Goal: Task Accomplishment & Management: Complete application form

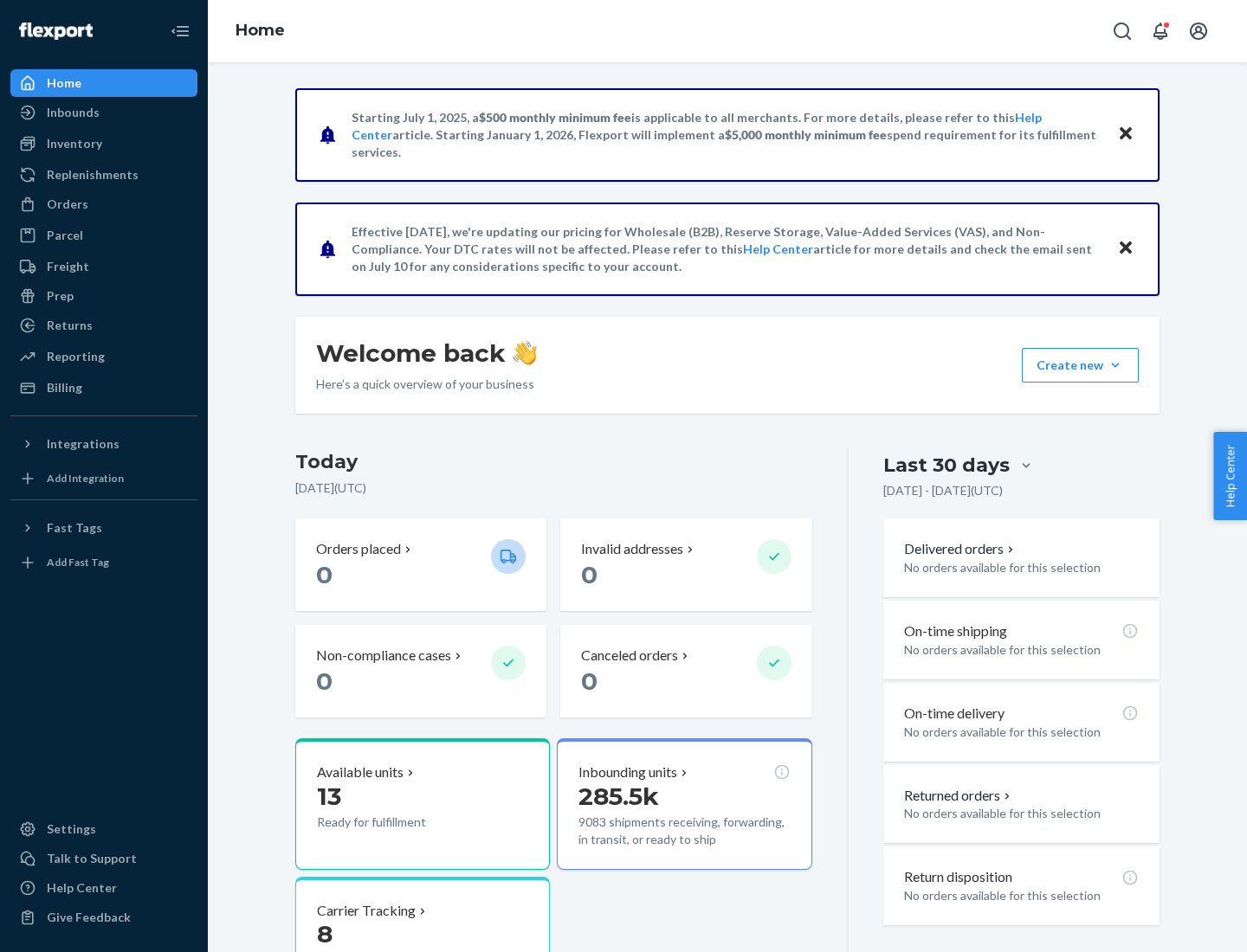
click at [1115, 365] on button "Create new Create new inbound Create new order Create new product" at bounding box center [1080, 365] width 117 height 34
click at [104, 113] on div "Inbounds" at bounding box center [104, 112] width 184 height 24
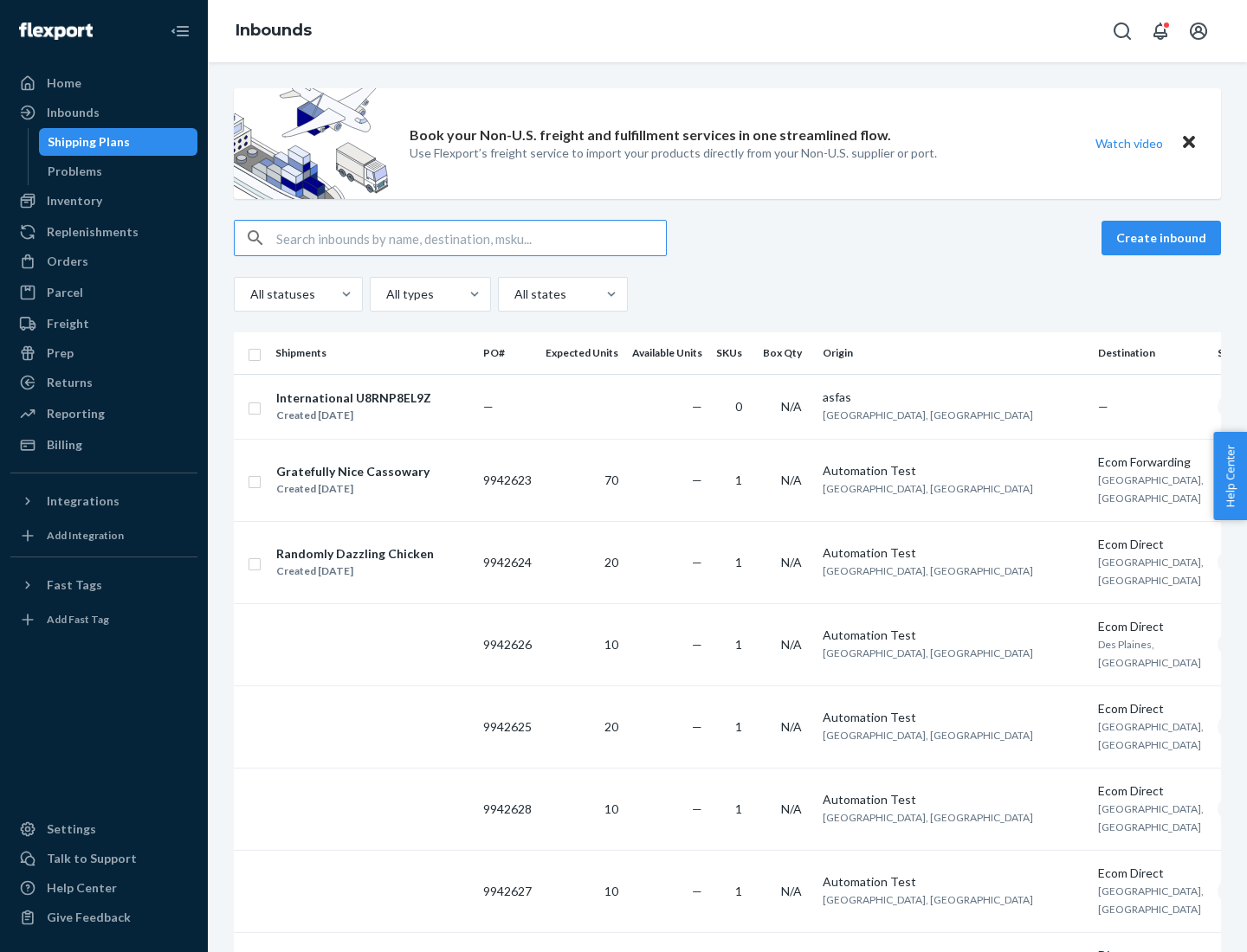
click at [1163, 238] on button "Create inbound" at bounding box center [1161, 238] width 120 height 34
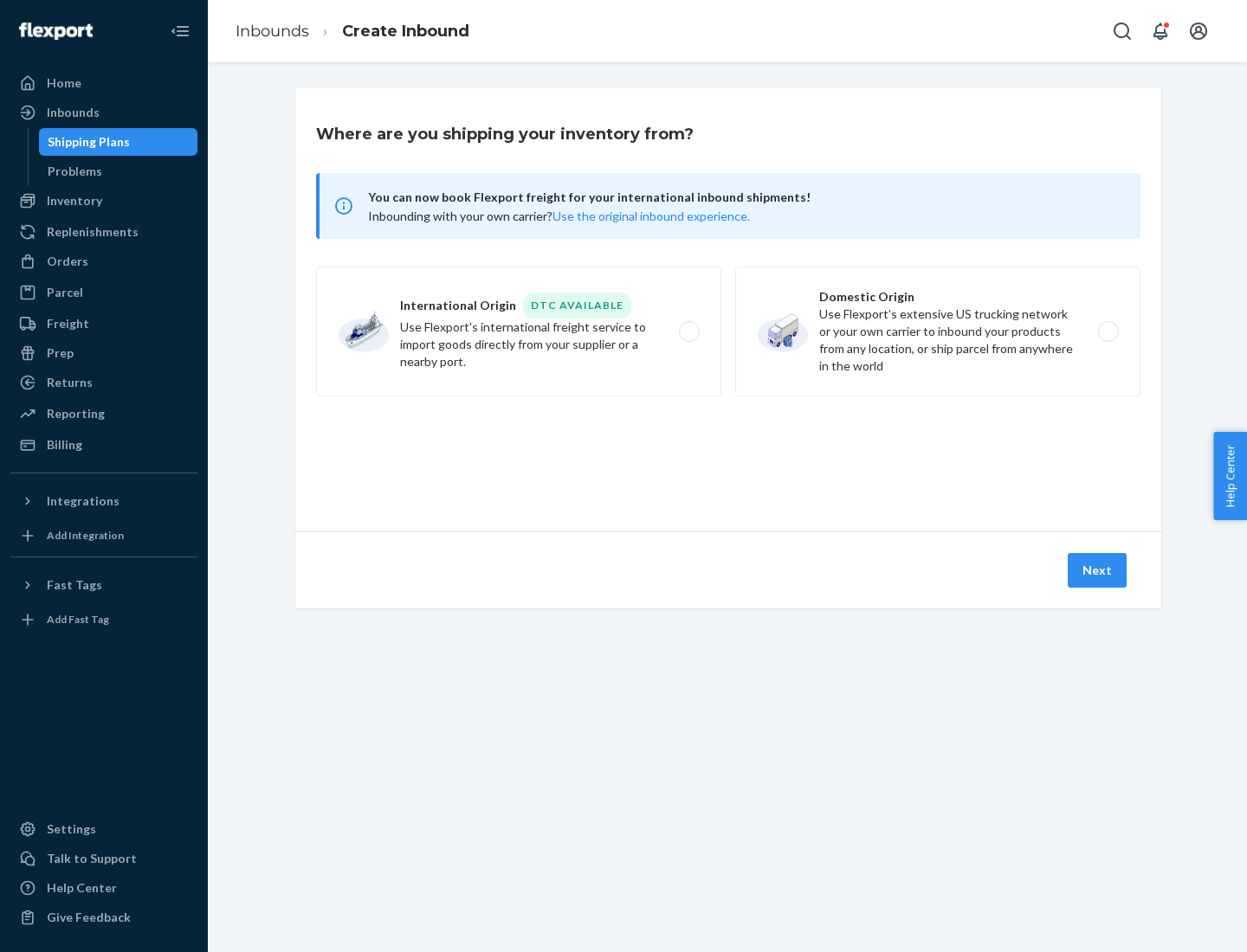
click at [938, 331] on label "Domestic Origin Use Flexport’s extensive US trucking network or your own carrie…" at bounding box center [938, 331] width 405 height 130
click at [1107, 331] on input "Domestic Origin Use Flexport’s extensive US trucking network or your own carrie…" at bounding box center [1113, 331] width 11 height 11
radio input "true"
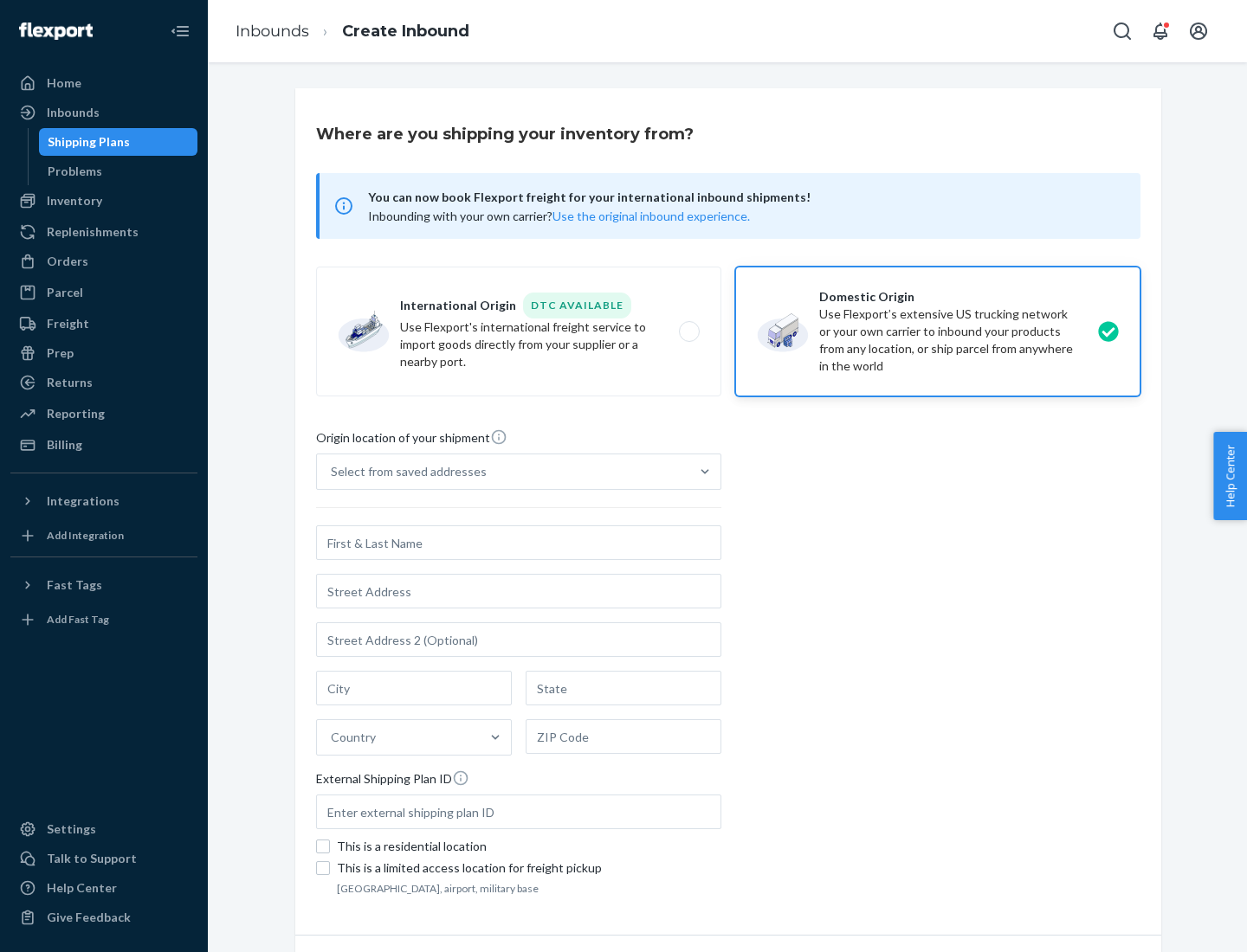
click at [405, 472] on div "Select from saved addresses" at bounding box center [408, 471] width 156 height 17
click at [332, 472] on input "Select from saved addresses" at bounding box center [332, 471] width 2 height 17
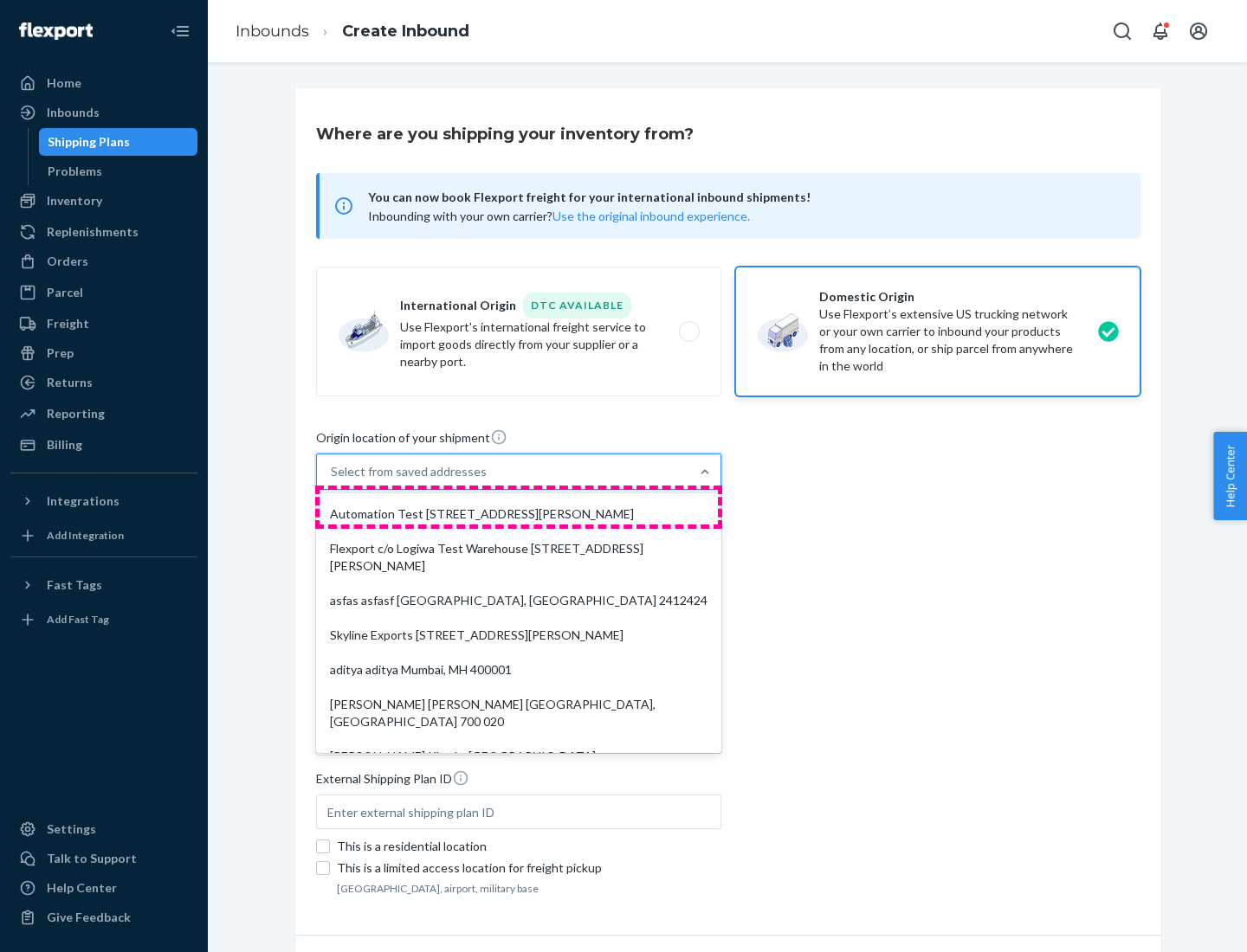
scroll to position [7, 0]
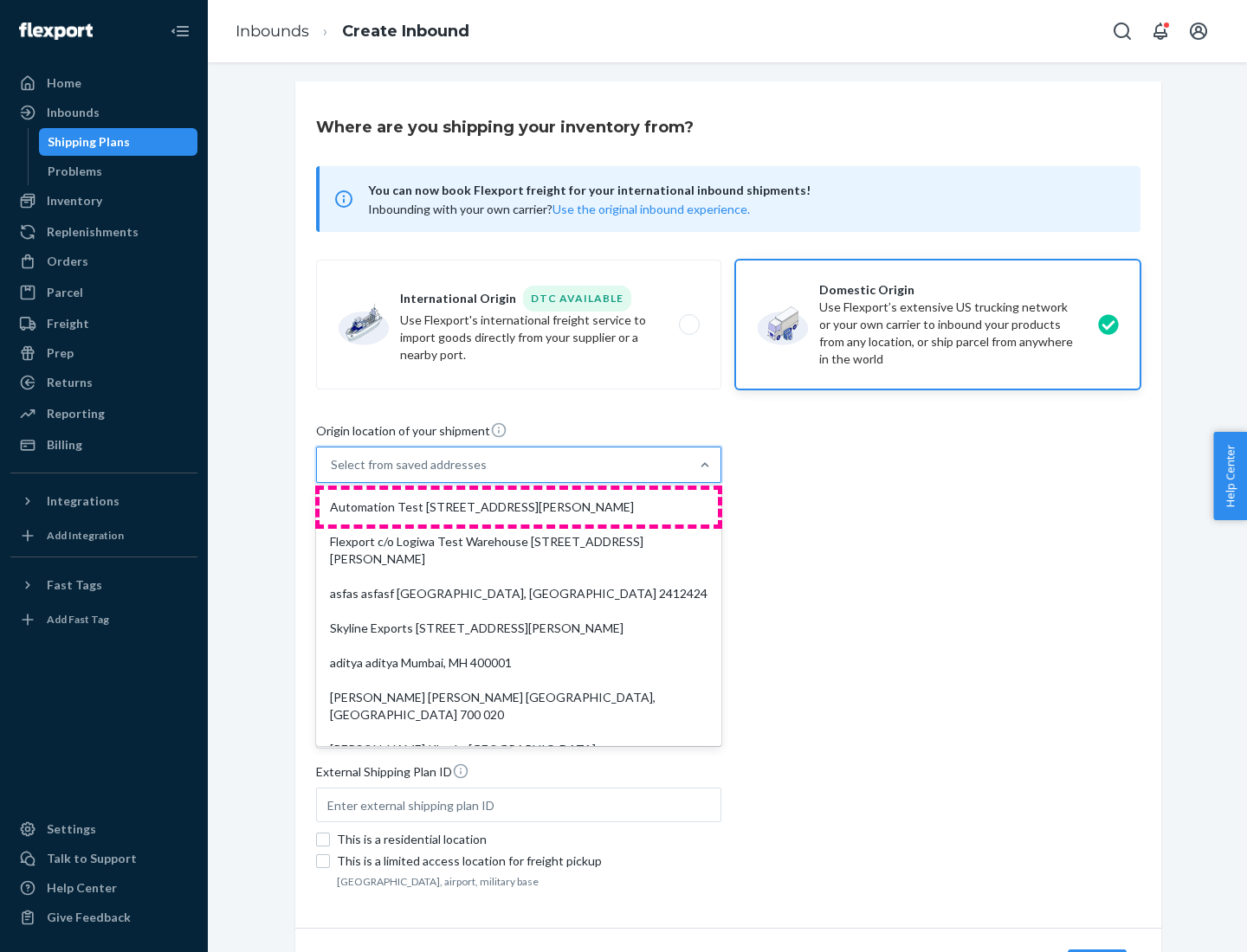
click at [519, 507] on div "Automation Test [STREET_ADDRESS][PERSON_NAME]" at bounding box center [519, 507] width 398 height 34
click at [332, 474] on input "option Automation Test [STREET_ADDRESS][PERSON_NAME]. 9 results available. Use …" at bounding box center [332, 464] width 2 height 17
type input "Automation Test"
type input "9th Floor"
type input "[GEOGRAPHIC_DATA]"
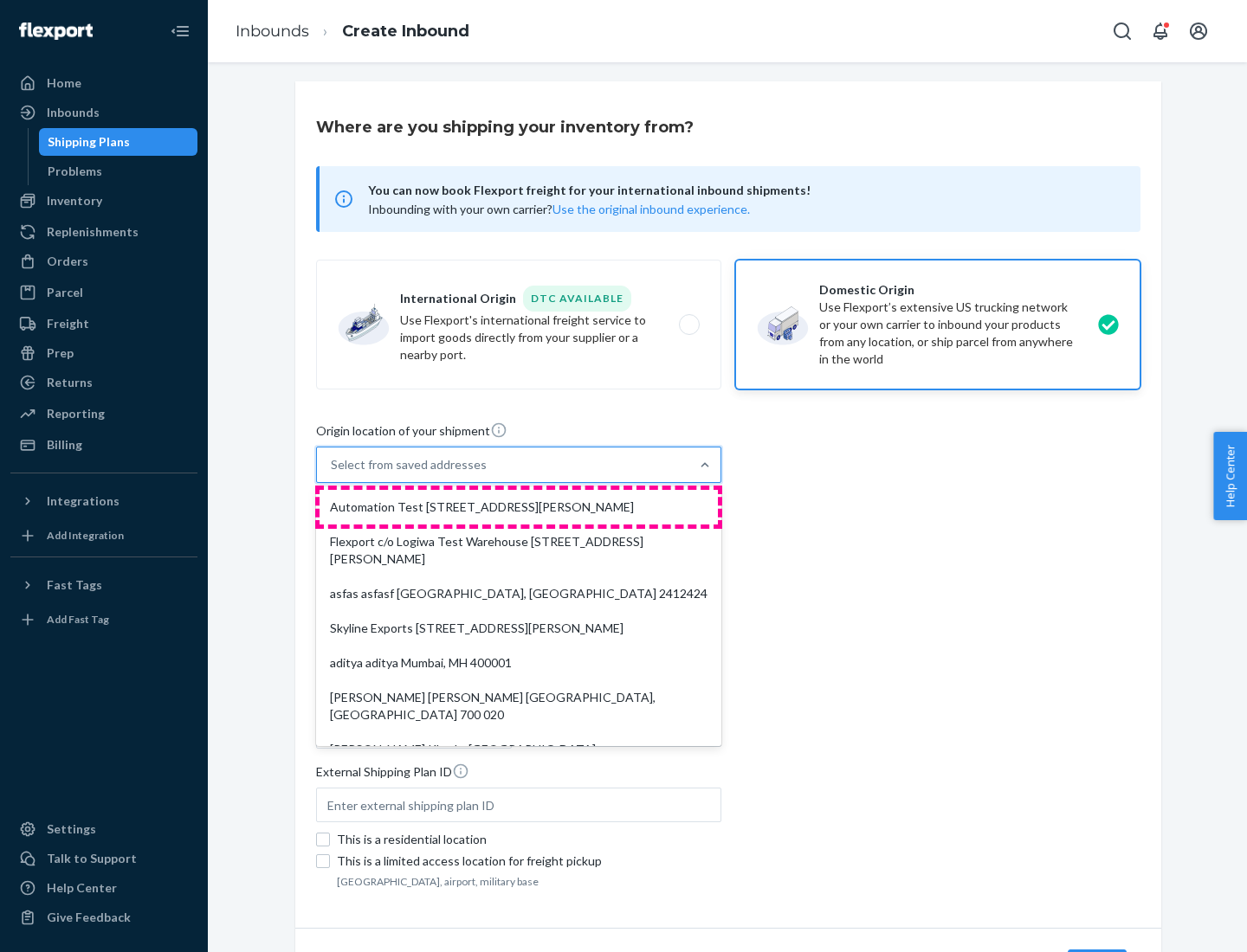
type input "CA"
type input "94104"
type input "[STREET_ADDRESS][PERSON_NAME]"
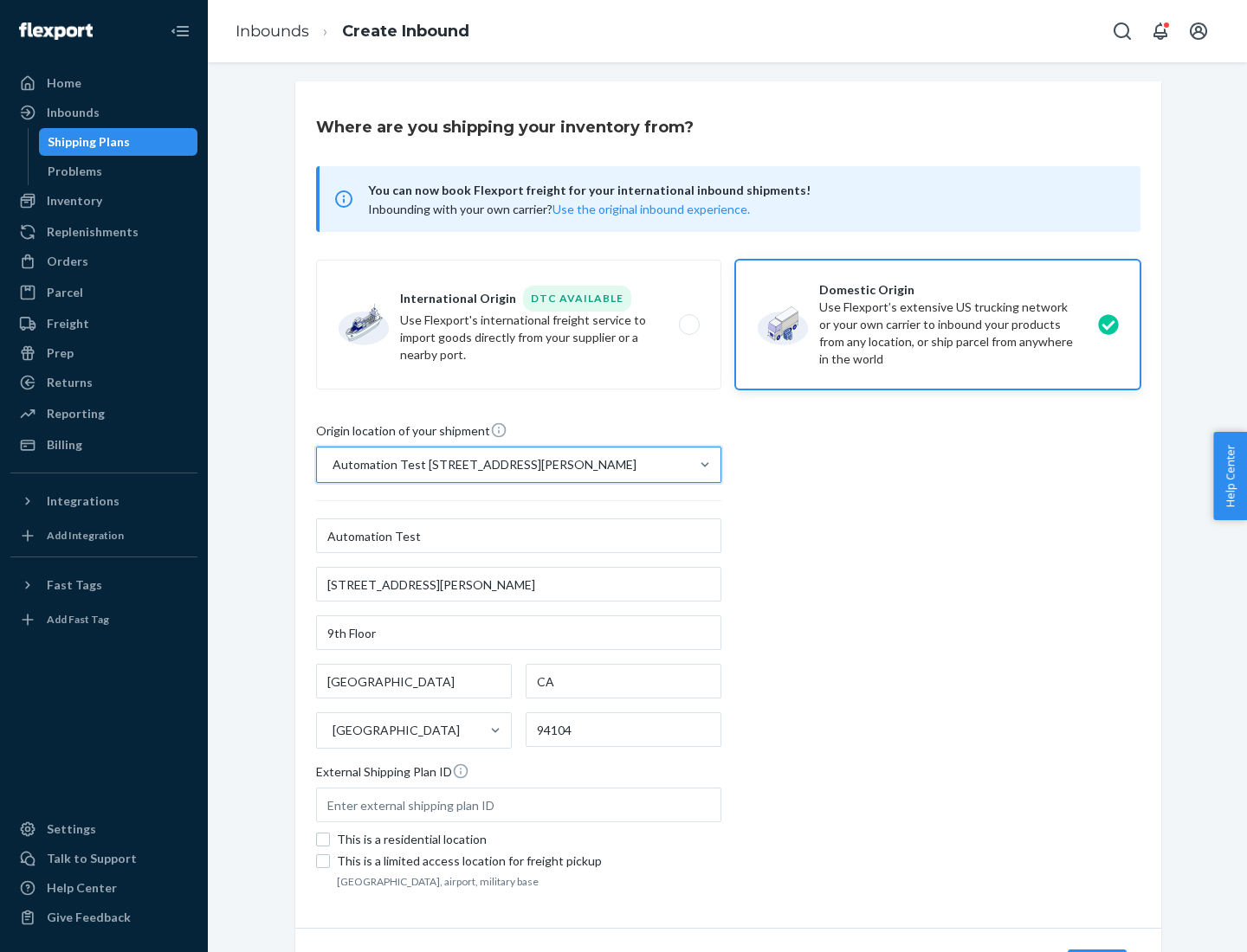
scroll to position [101, 0]
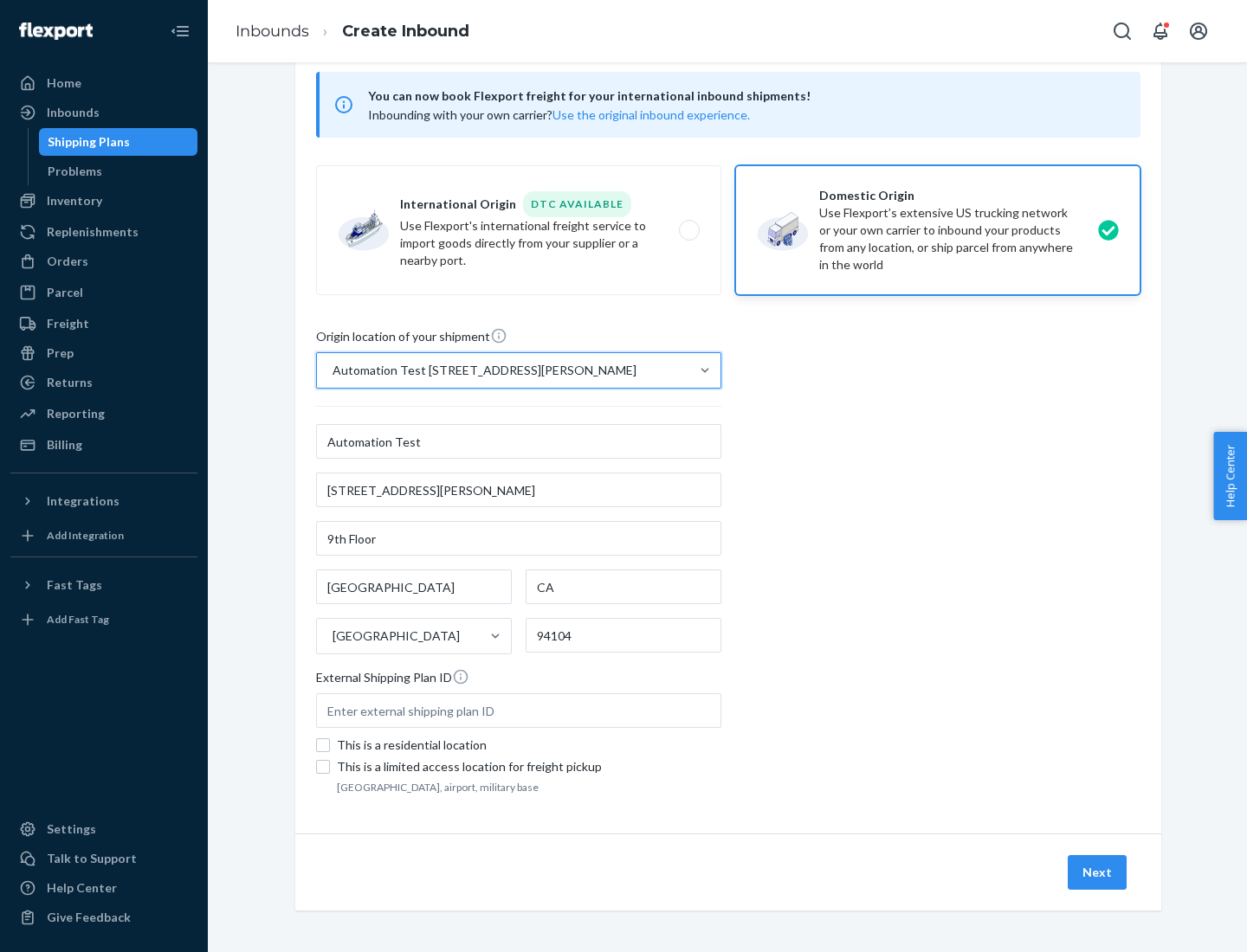
click at [1097, 873] on button "Next" at bounding box center [1097, 872] width 59 height 34
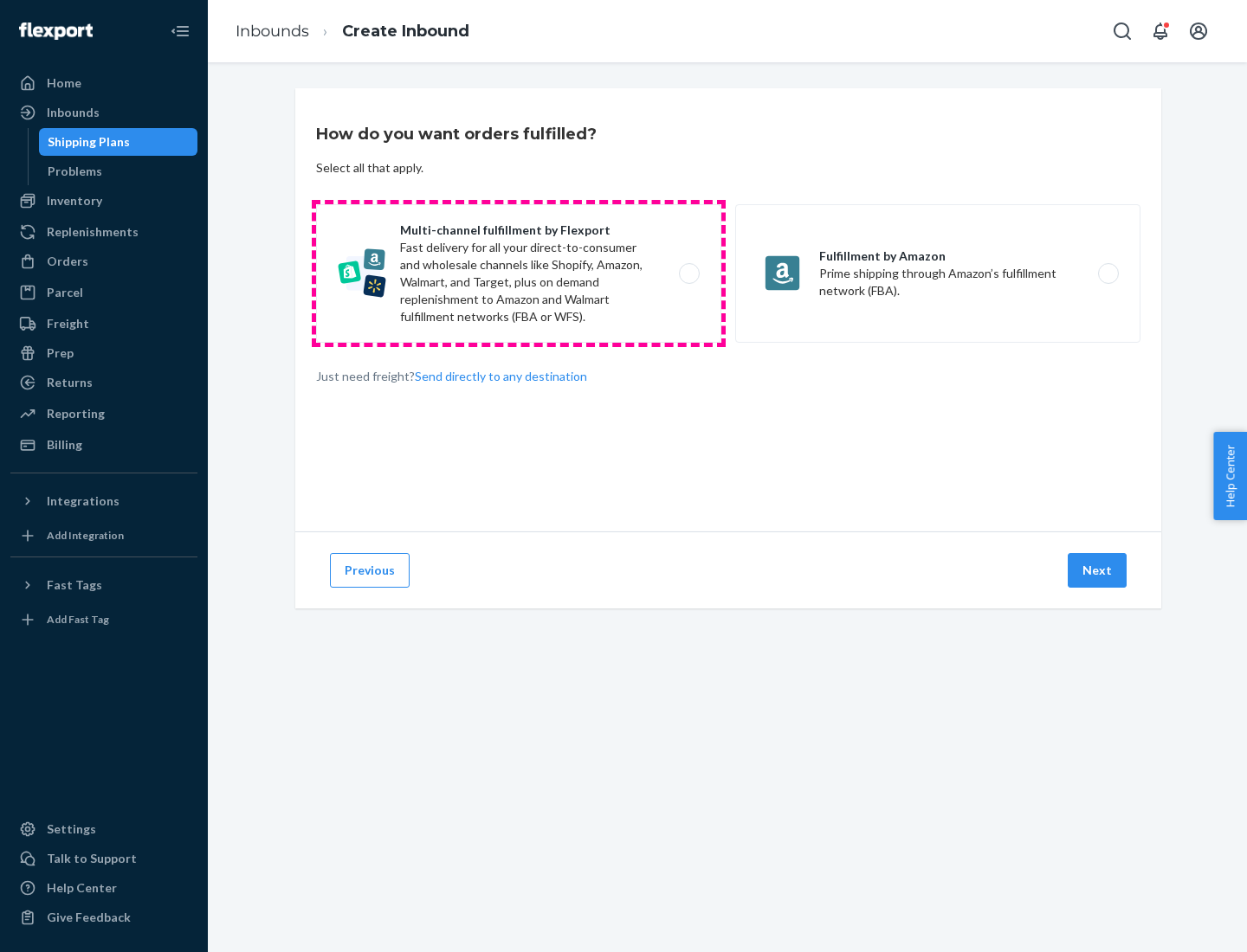
click at [519, 274] on label "Multi-channel fulfillment by Flexport Fast delivery for all your direct-to-cons…" at bounding box center [519, 274] width 405 height 139
click at [688, 274] on input "Multi-channel fulfillment by Flexport Fast delivery for all your direct-to-cons…" at bounding box center [694, 274] width 11 height 11
radio input "true"
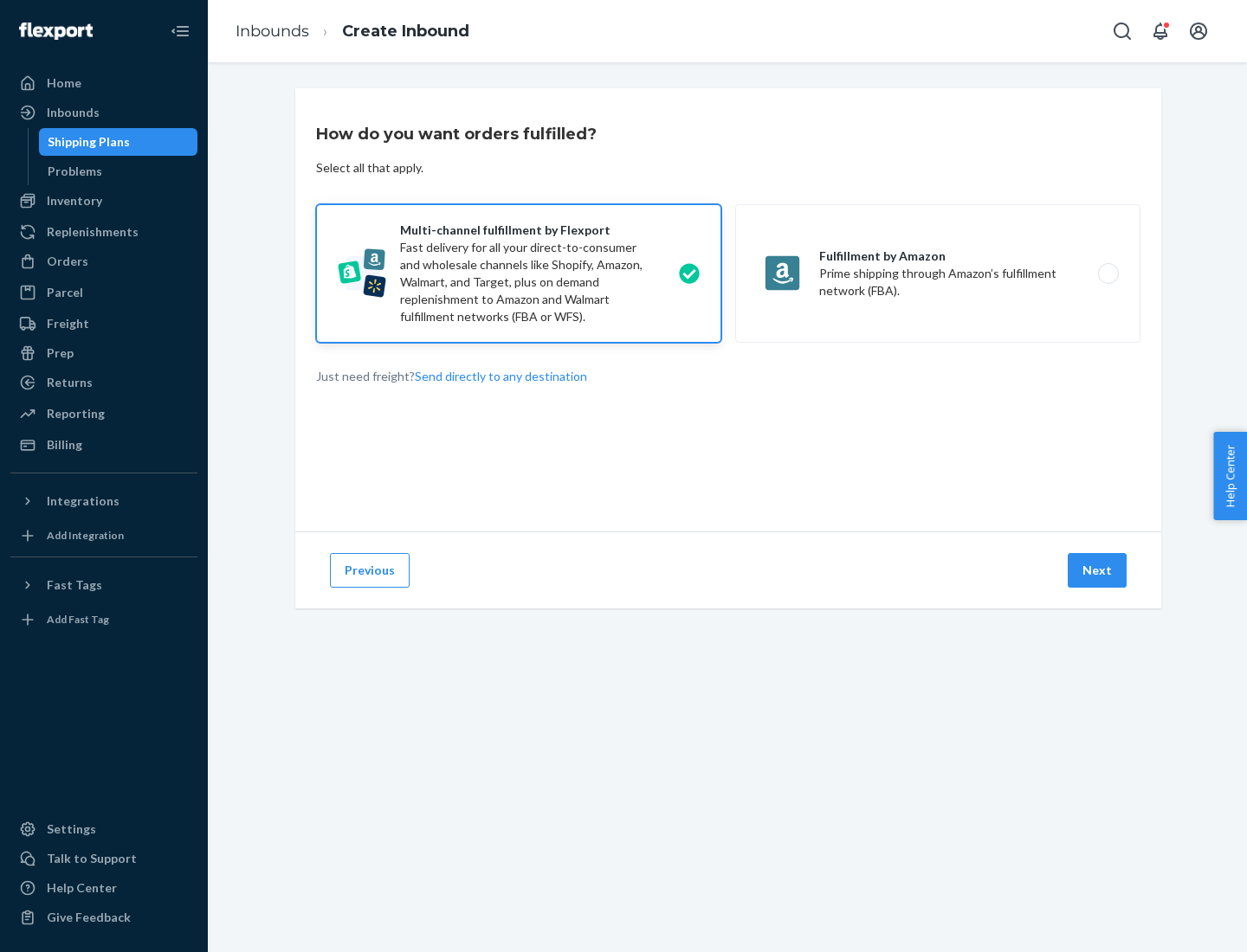
click at [1097, 570] on button "Next" at bounding box center [1097, 570] width 59 height 34
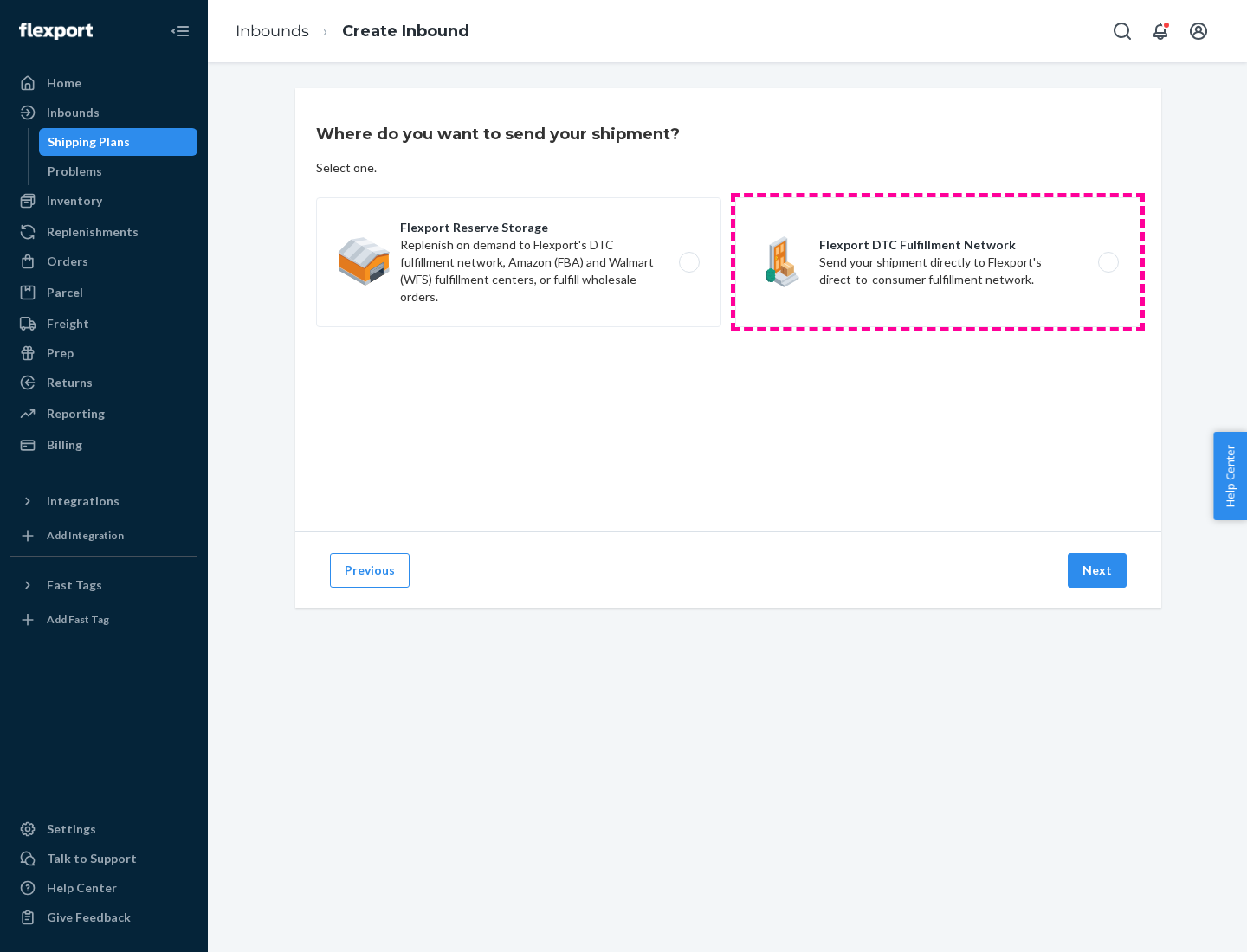
click at [938, 262] on label "Flexport DTC Fulfillment Network Send your shipment directly to Flexport's dire…" at bounding box center [938, 262] width 405 height 130
click at [1107, 262] on input "Flexport DTC Fulfillment Network Send your shipment directly to Flexport's dire…" at bounding box center [1113, 262] width 11 height 11
radio input "true"
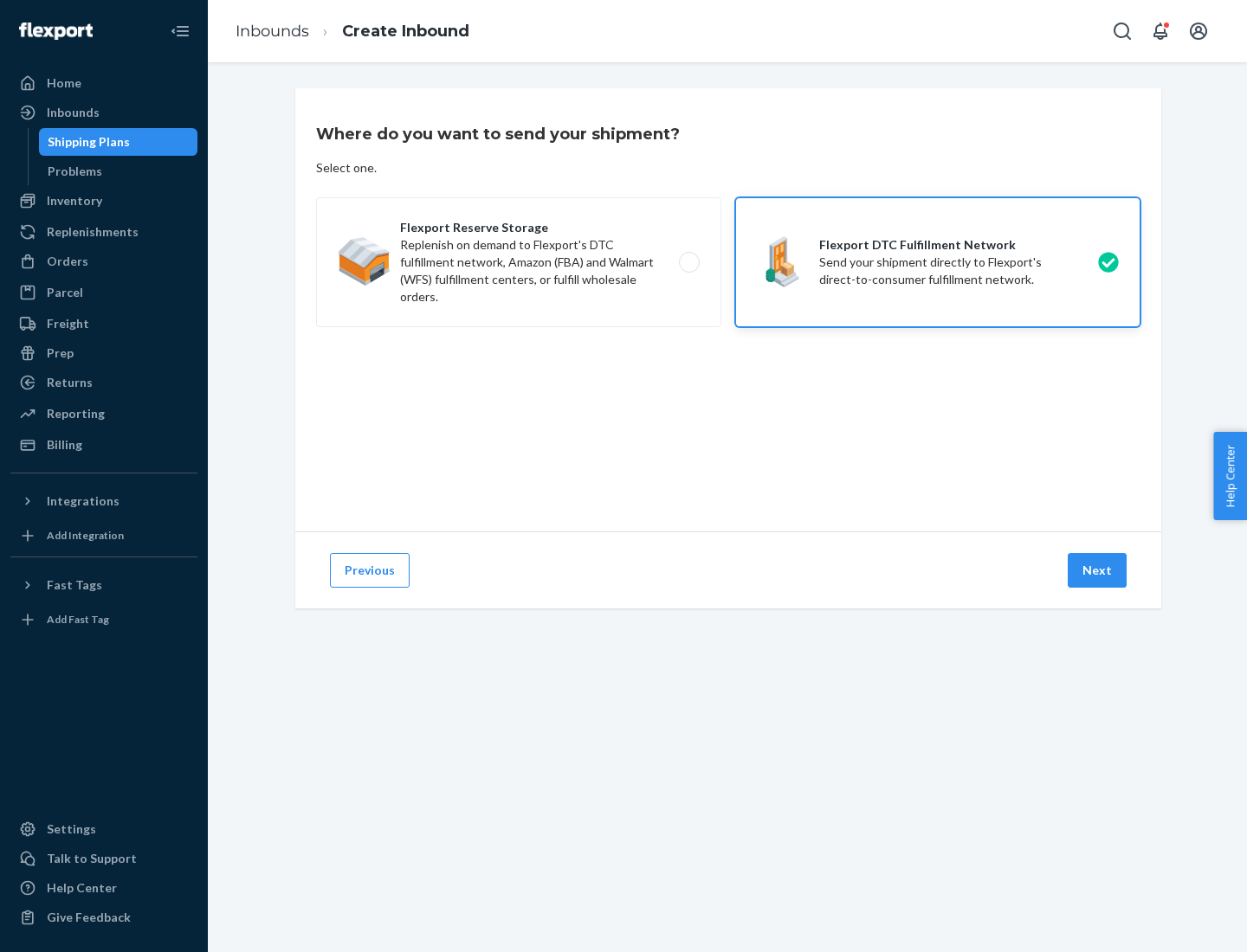
click at [1097, 570] on button "Next" at bounding box center [1097, 570] width 59 height 34
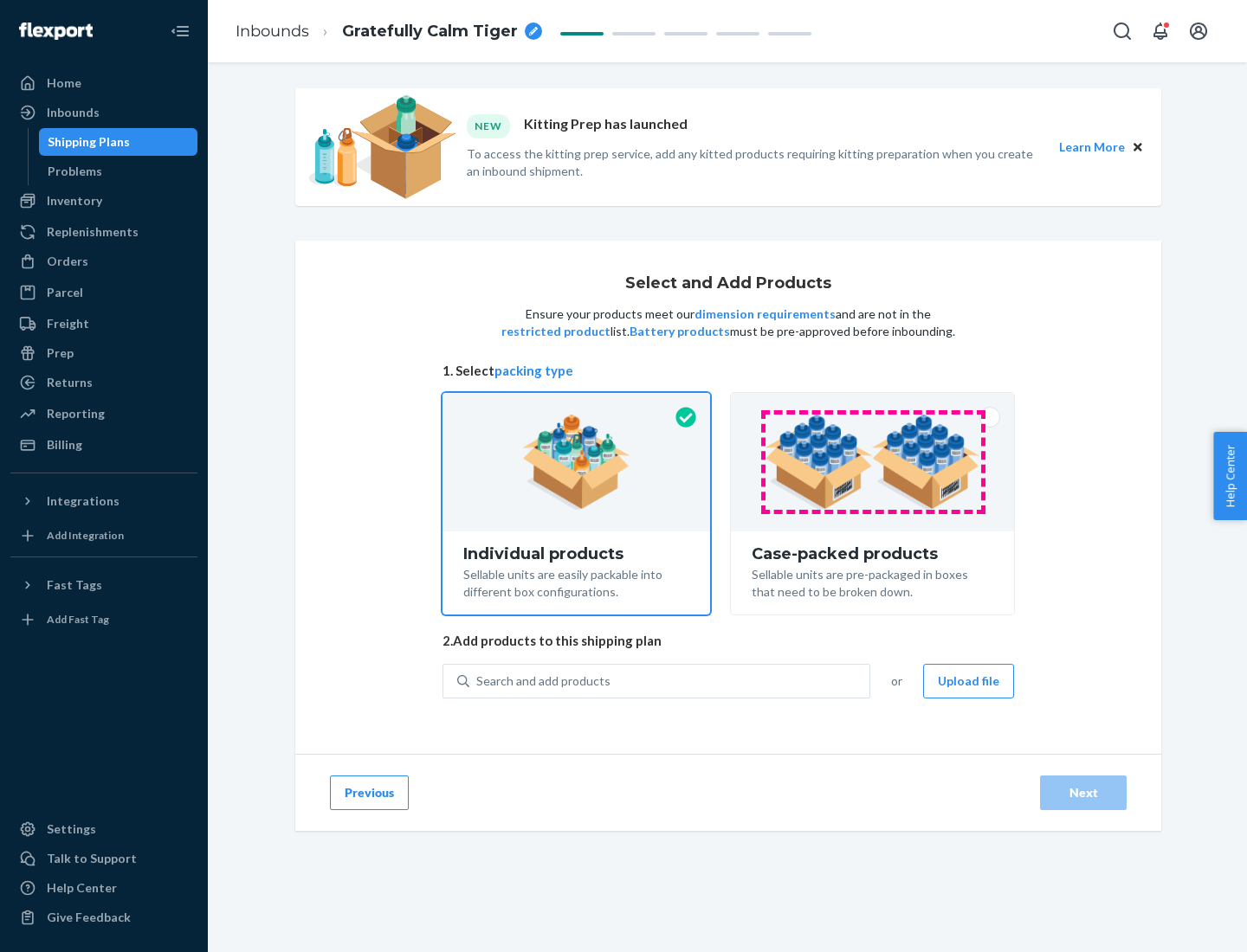
click at [873, 462] on img at bounding box center [871, 462] width 215 height 95
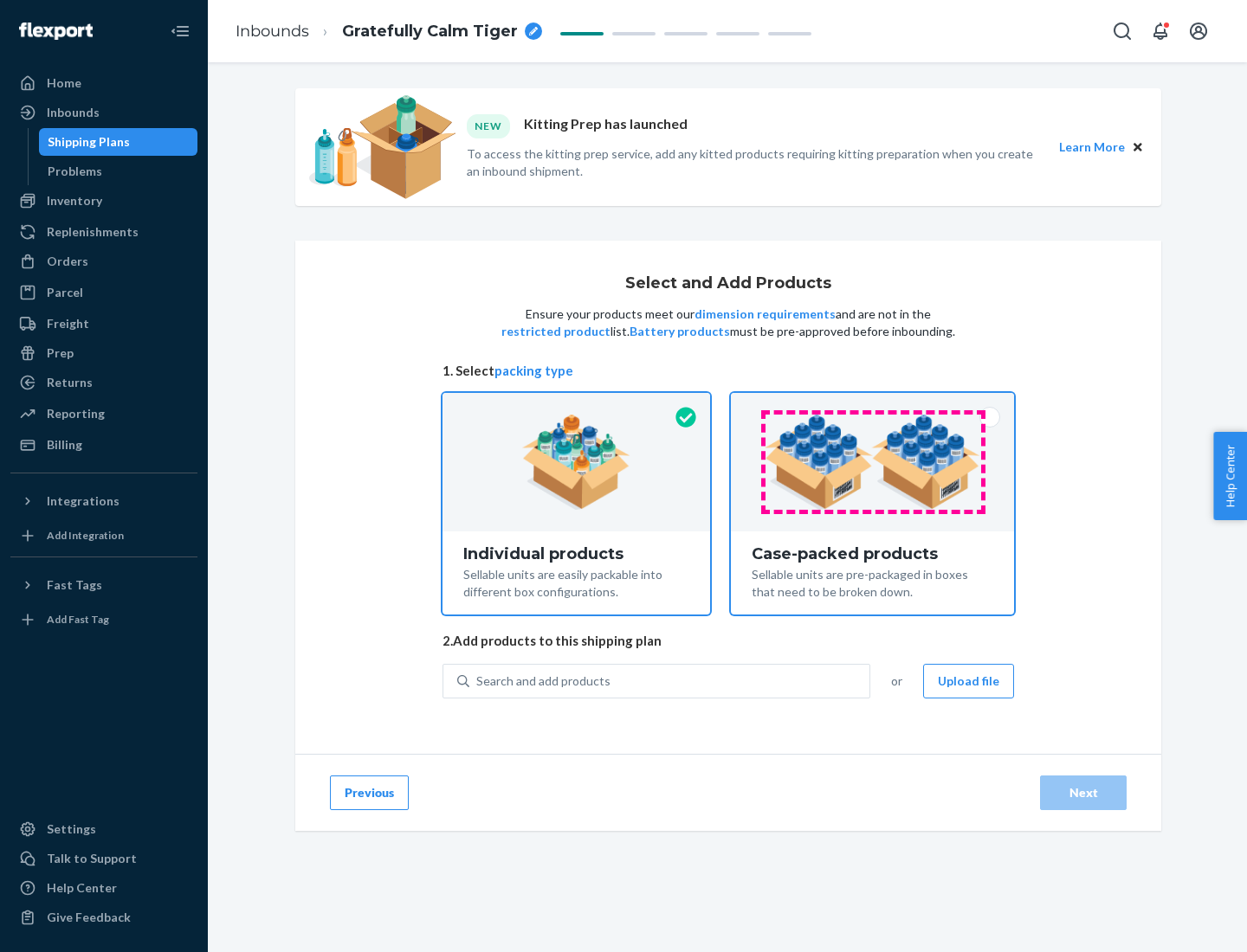
click at [873, 404] on input "Case-packed products Sellable units are pre-packaged in boxes that need to be b…" at bounding box center [872, 398] width 11 height 11
radio input "true"
radio input "false"
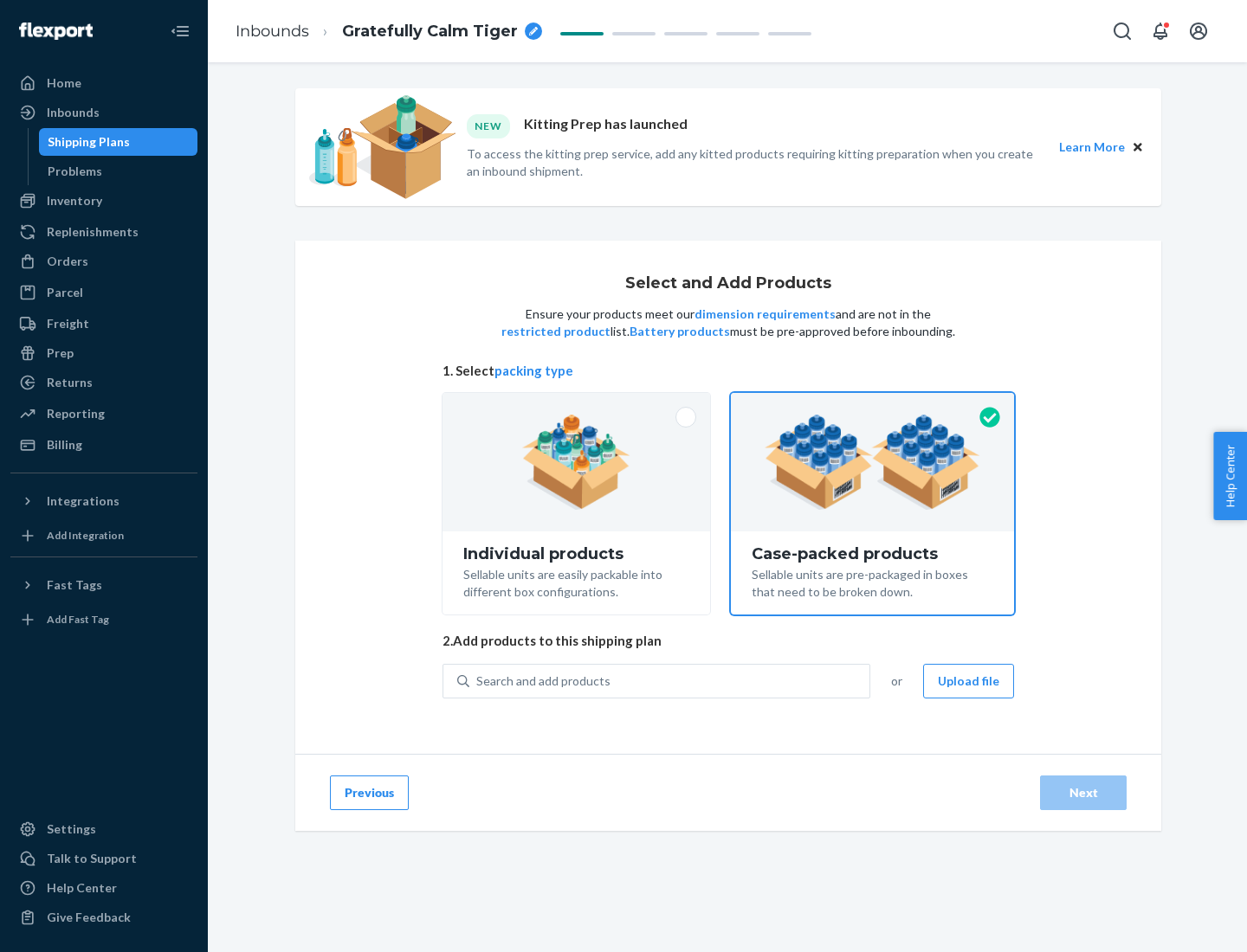
click at [670, 680] on div "Search and add products" at bounding box center [669, 681] width 400 height 32
click at [478, 680] on input "Search and add products" at bounding box center [477, 681] width 2 height 17
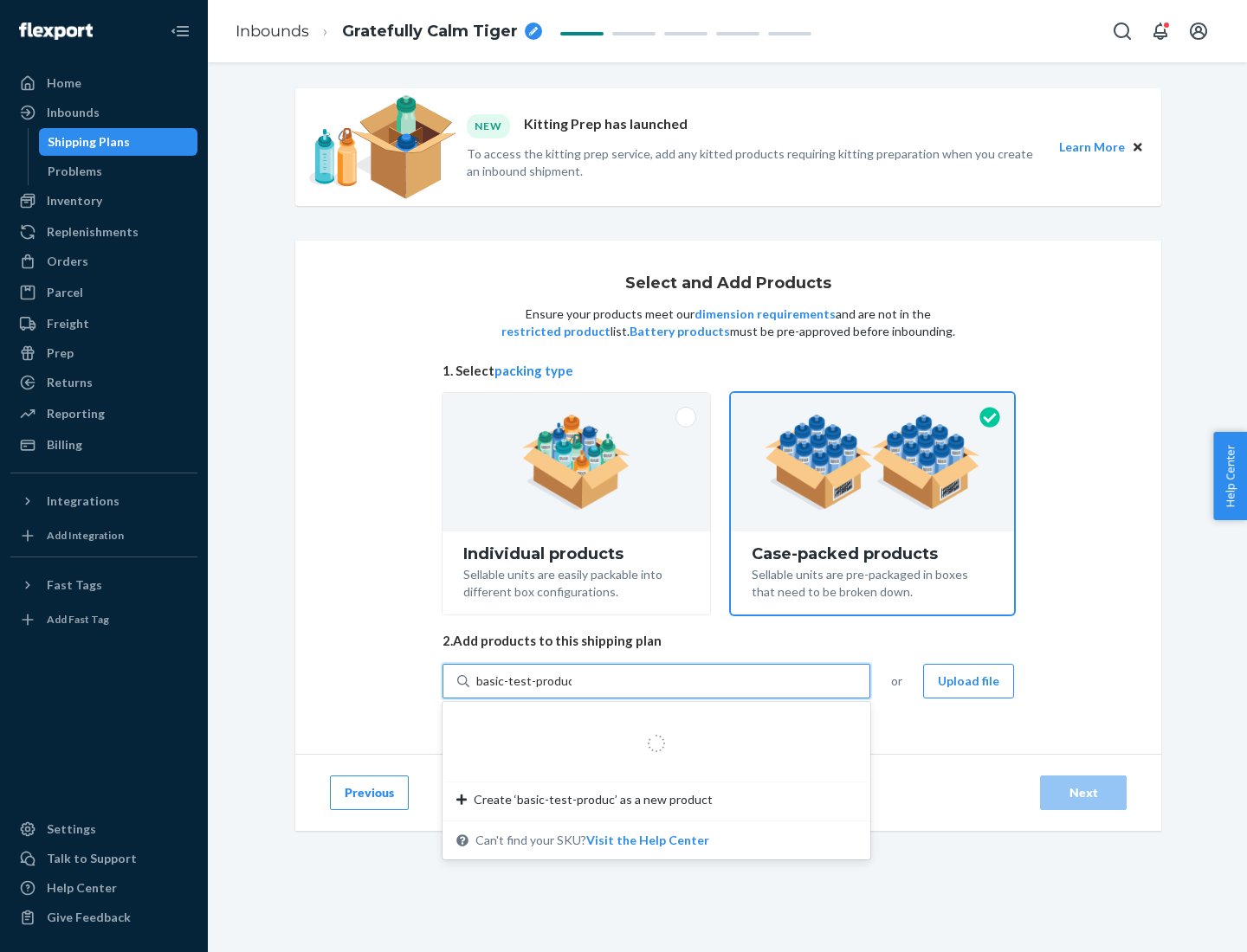
type input "basic-test-product-1"
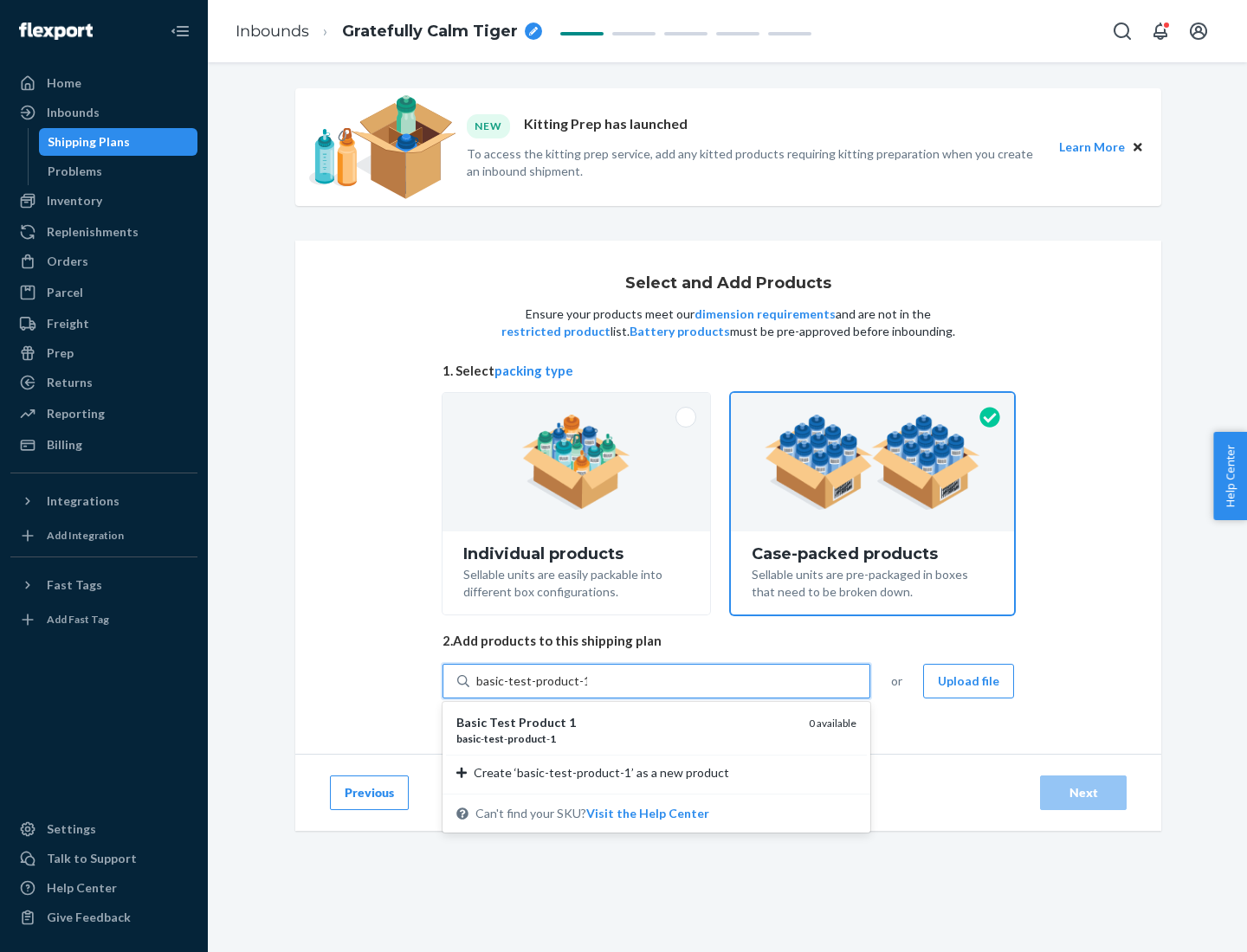
click at [626, 739] on div "basic - test - product - 1" at bounding box center [625, 739] width 339 height 14
click at [587, 690] on input "basic-test-product-1" at bounding box center [531, 681] width 111 height 17
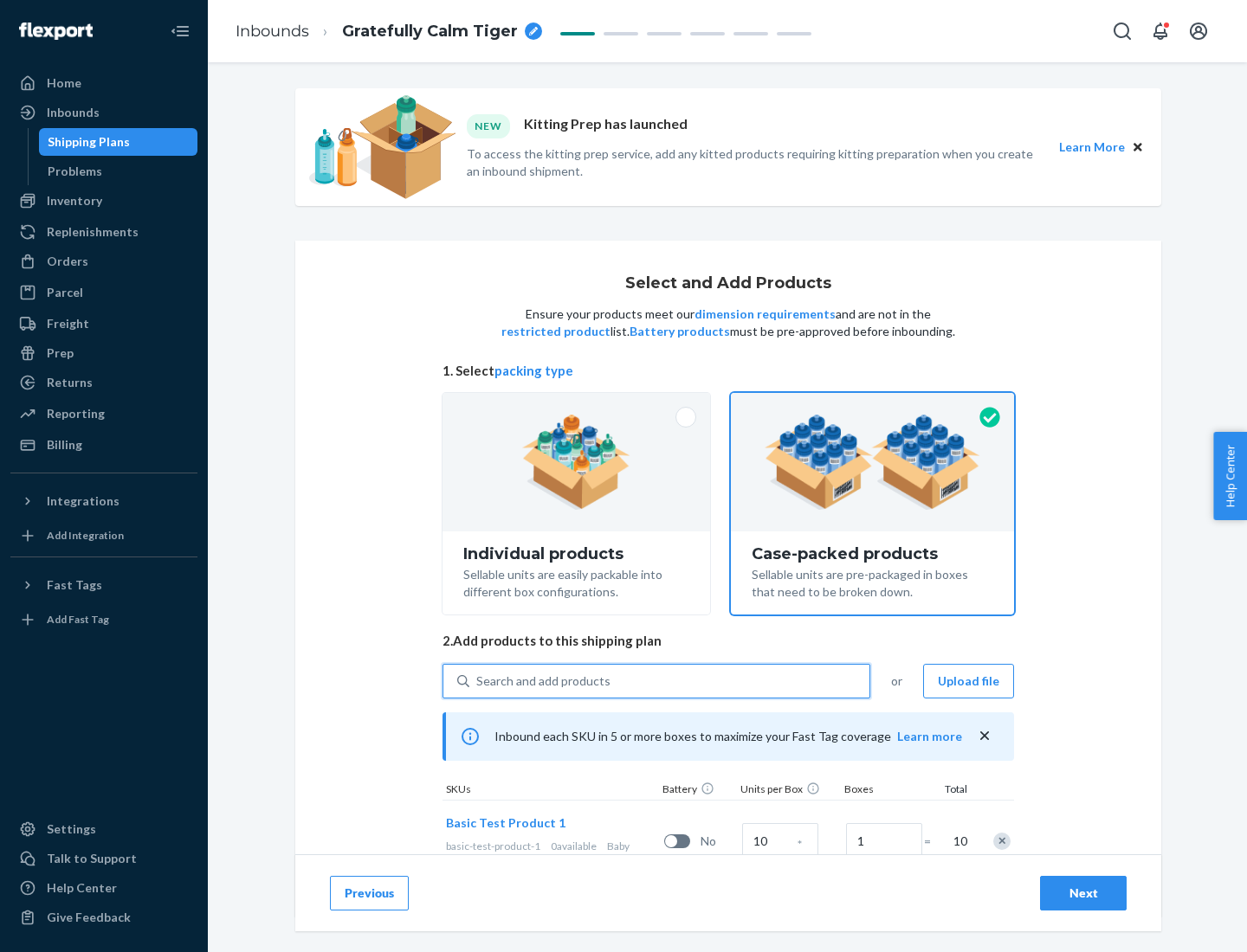
scroll to position [62, 0]
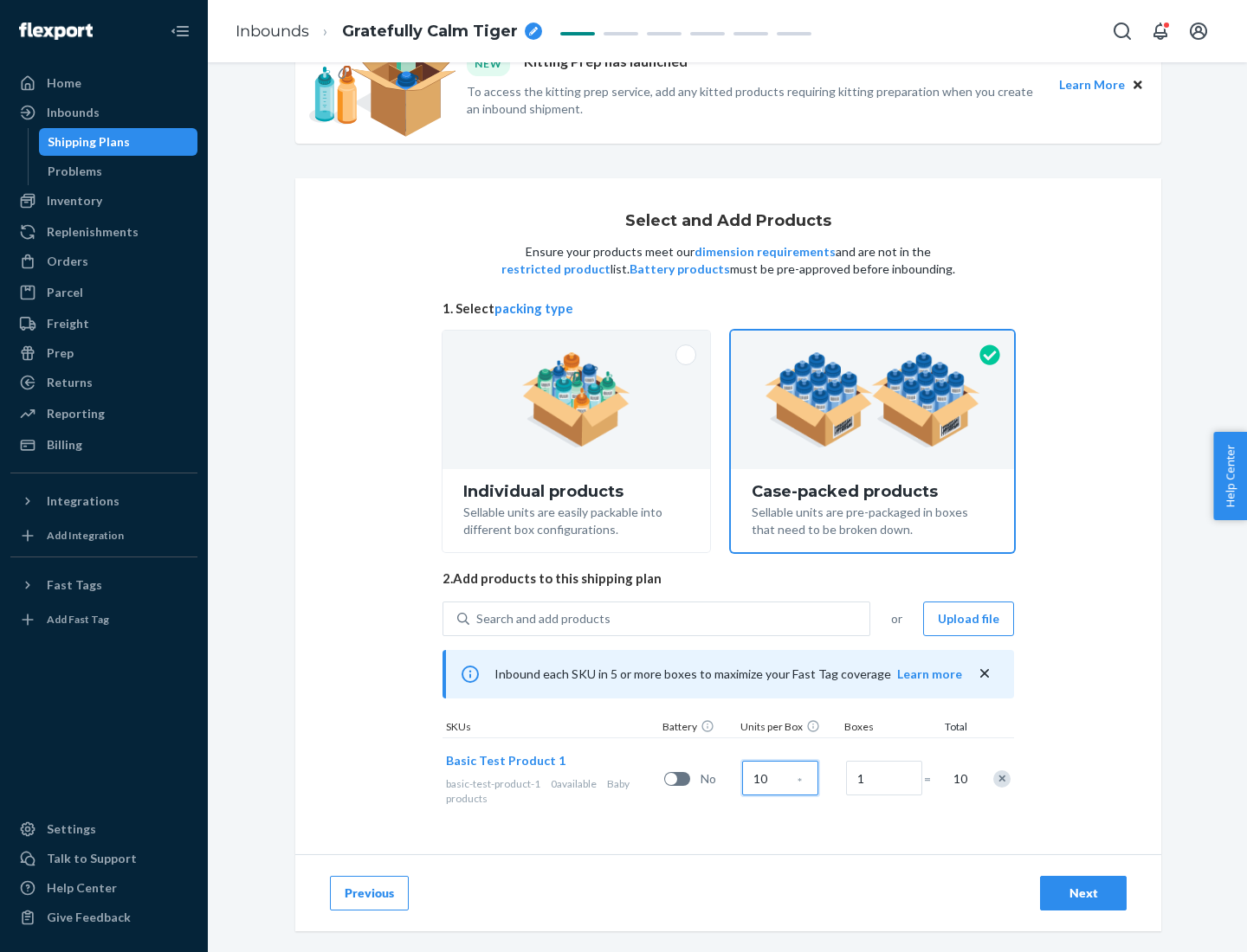
type input "10"
type input "7"
click at [1083, 893] on div "Next" at bounding box center [1082, 893] width 57 height 17
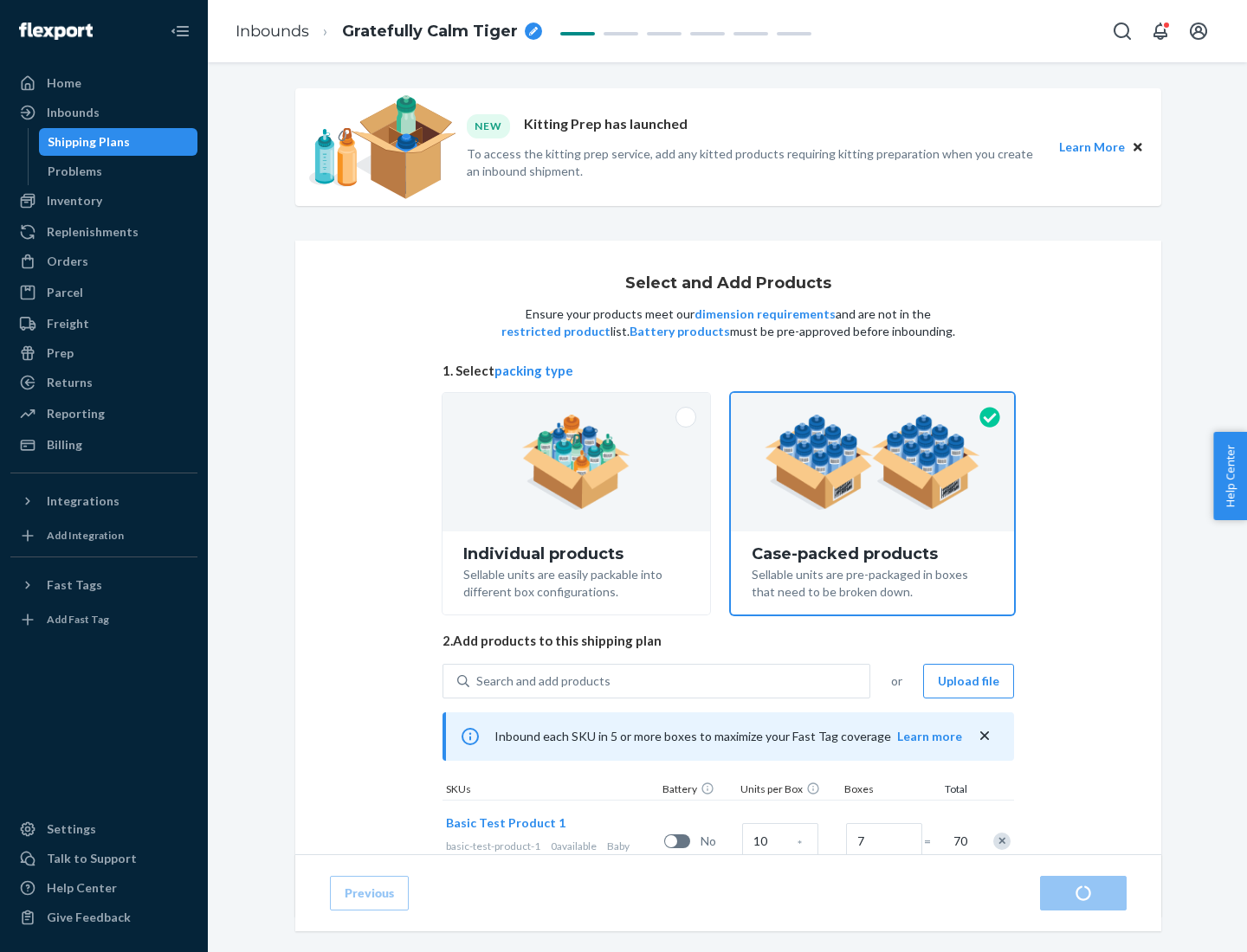
radio input "true"
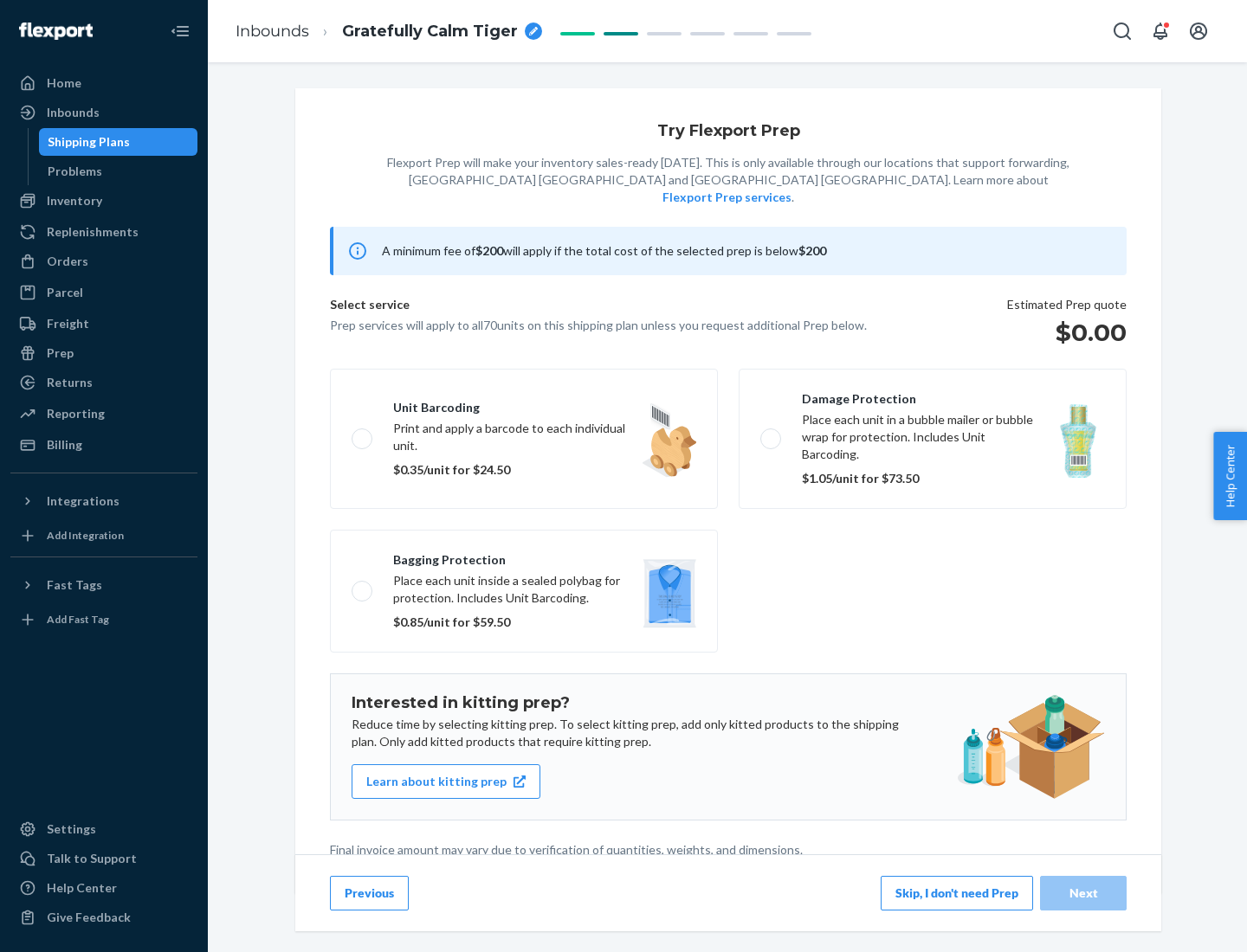
scroll to position [5, 0]
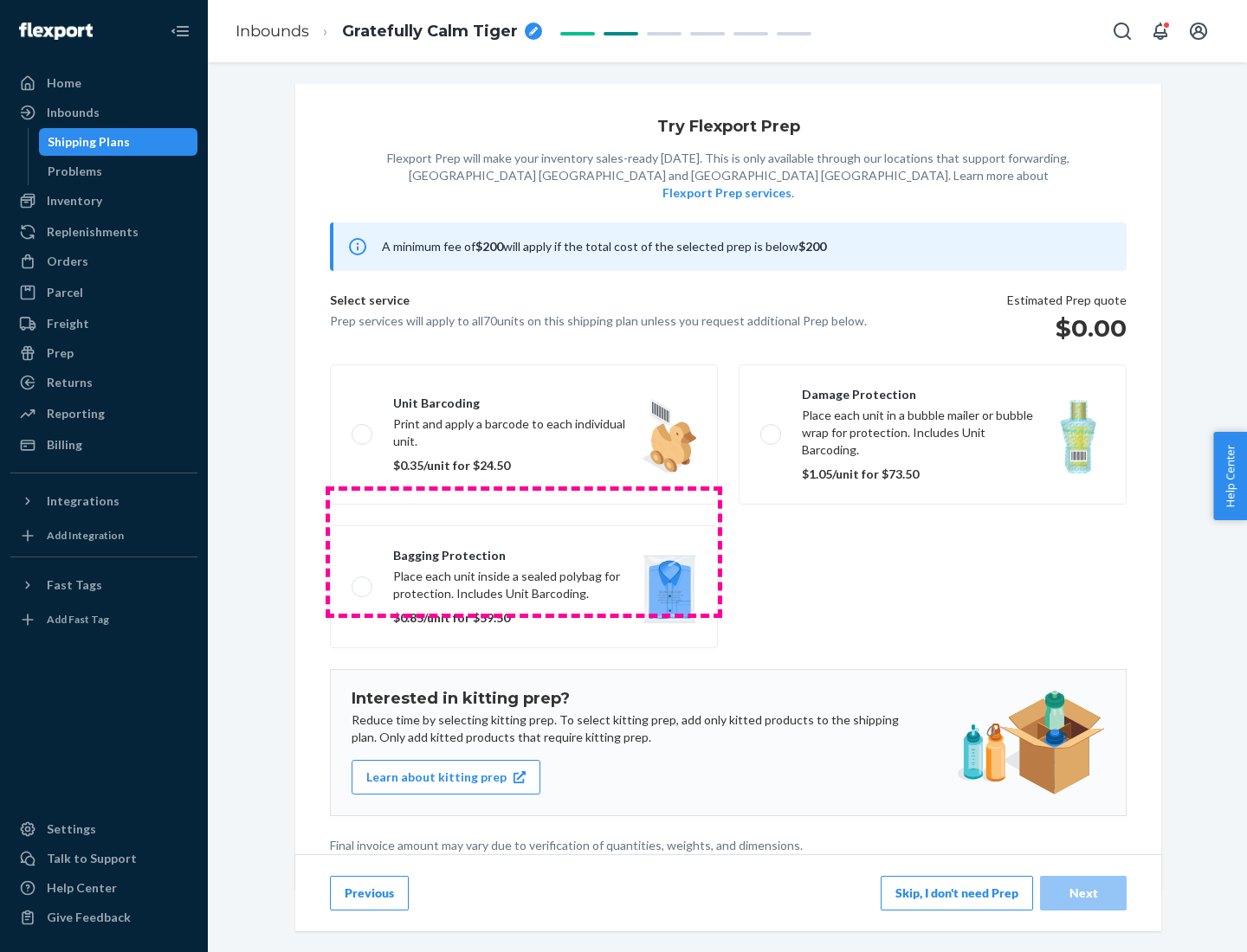
click at [523, 551] on label "Bagging protection Place each unit inside a sealed polybag for protection. Incl…" at bounding box center [523, 586] width 387 height 122
click at [363, 581] on input "Bagging protection Place each unit inside a sealed polybag for protection. Incl…" at bounding box center [357, 586] width 11 height 11
checkbox input "true"
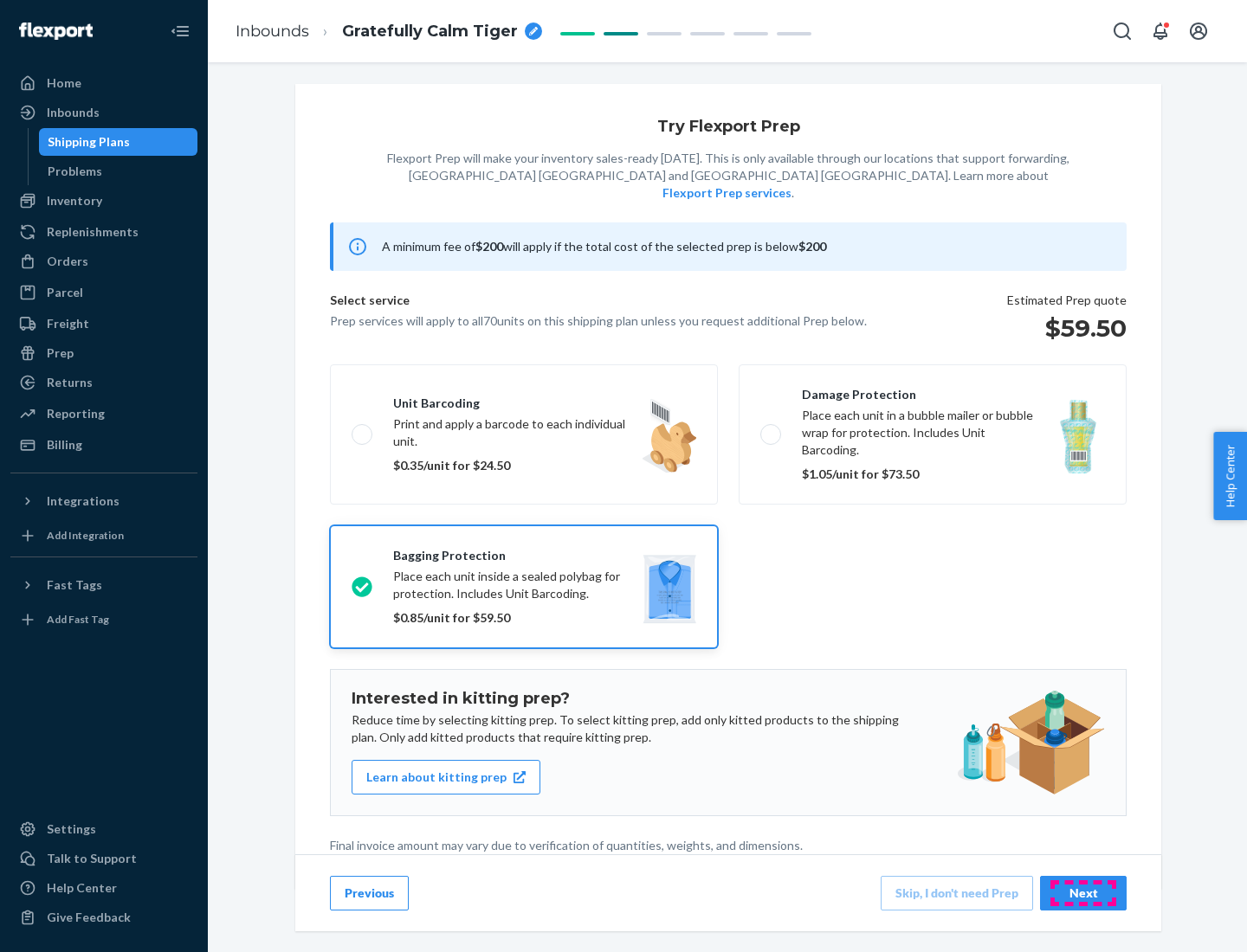
click at [1083, 893] on div "Next" at bounding box center [1082, 893] width 57 height 17
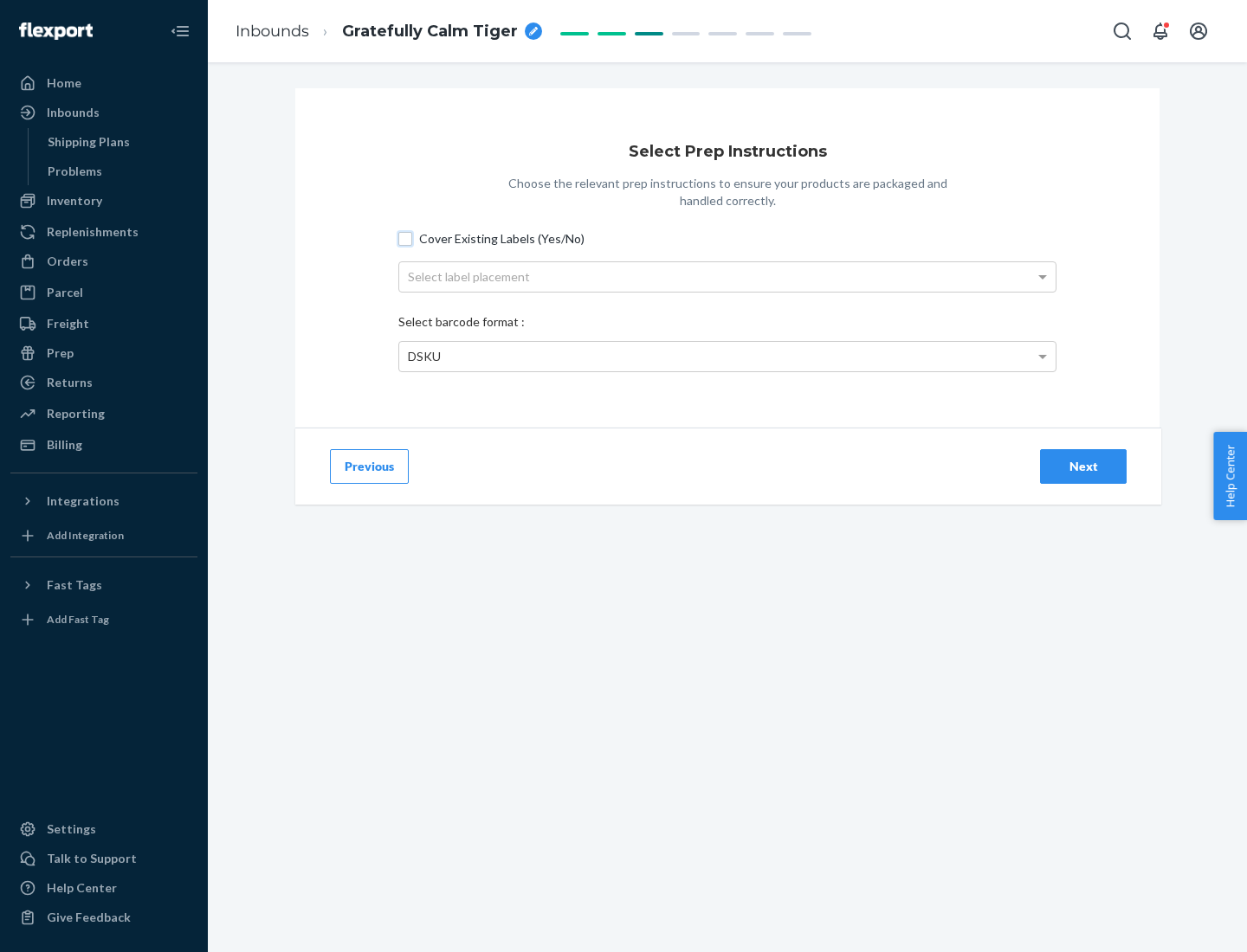
click at [405, 238] on input "Cover Existing Labels (Yes/No)" at bounding box center [405, 239] width 14 height 14
checkbox input "true"
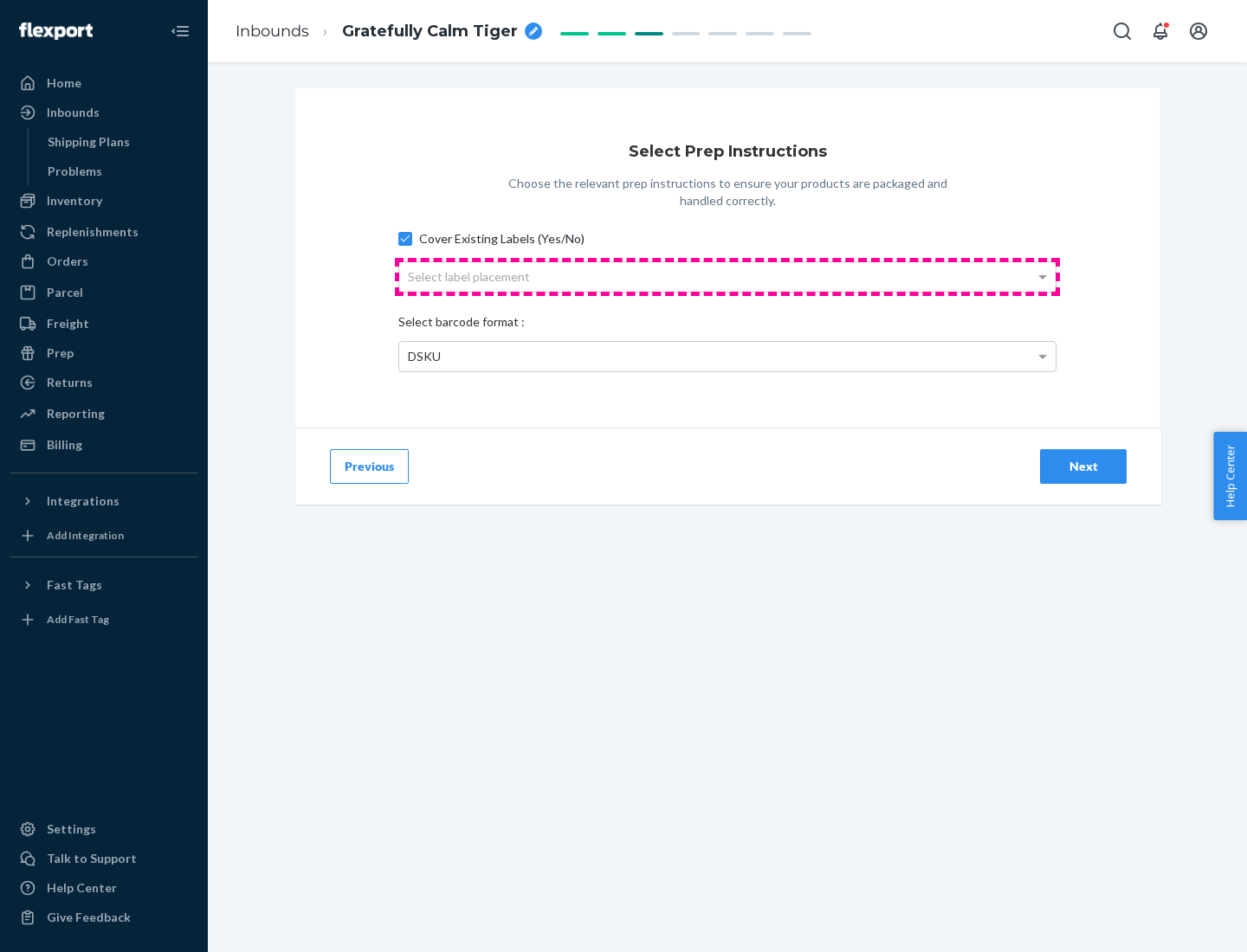
click at [727, 277] on div "Select label placement" at bounding box center [727, 277] width 656 height 30
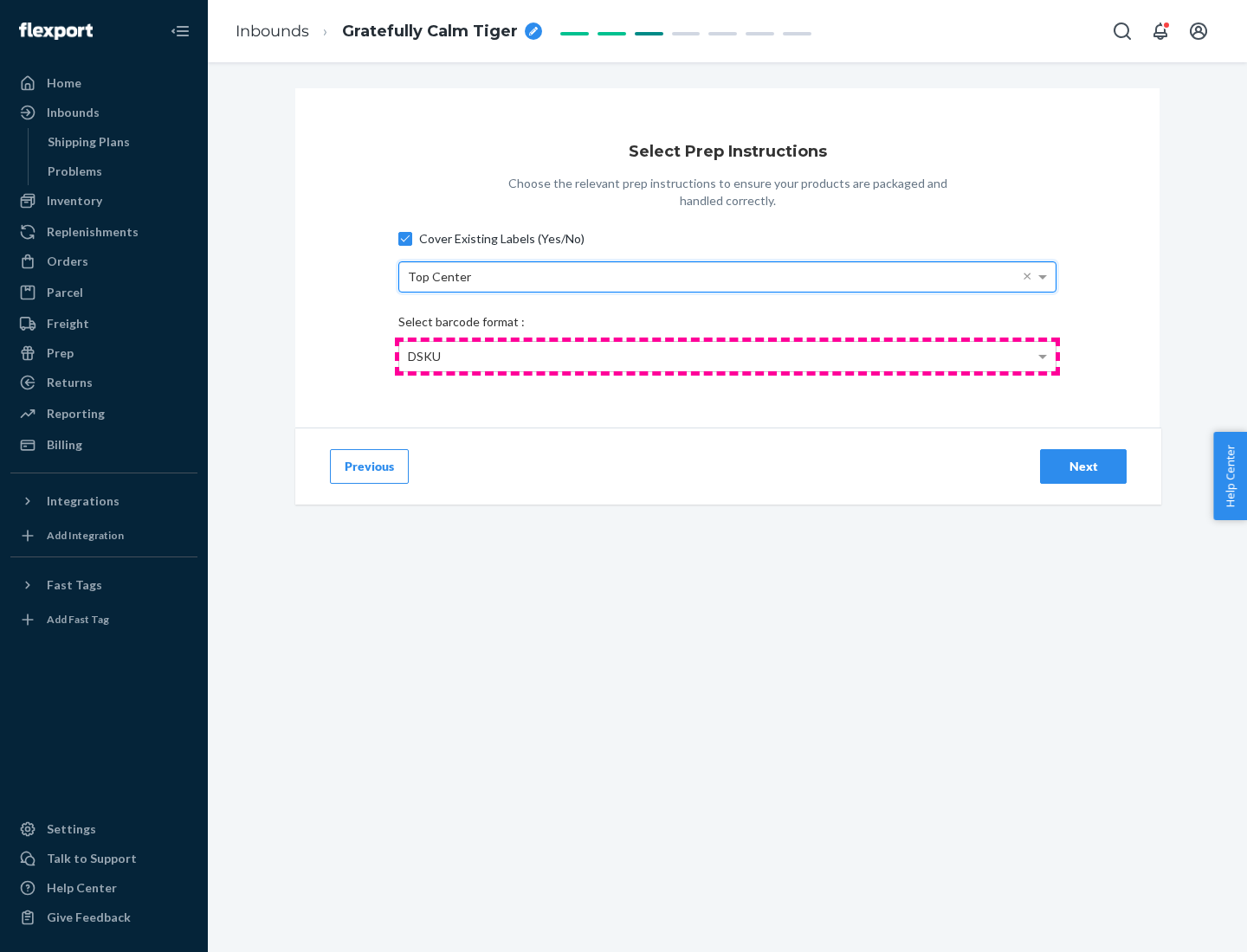
click at [727, 356] on div "DSKU" at bounding box center [727, 357] width 656 height 30
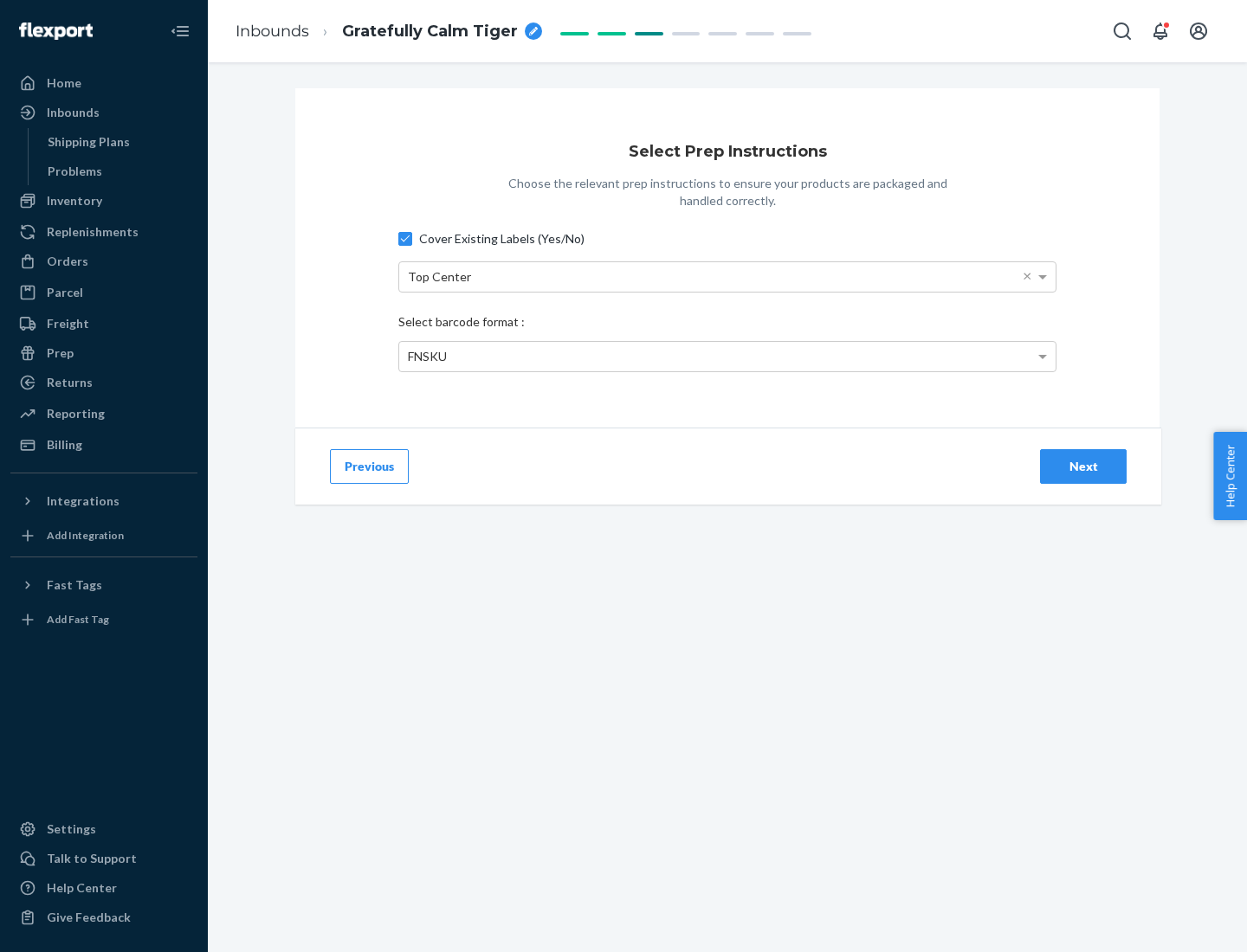
click at [1083, 466] on div "Next" at bounding box center [1082, 466] width 57 height 17
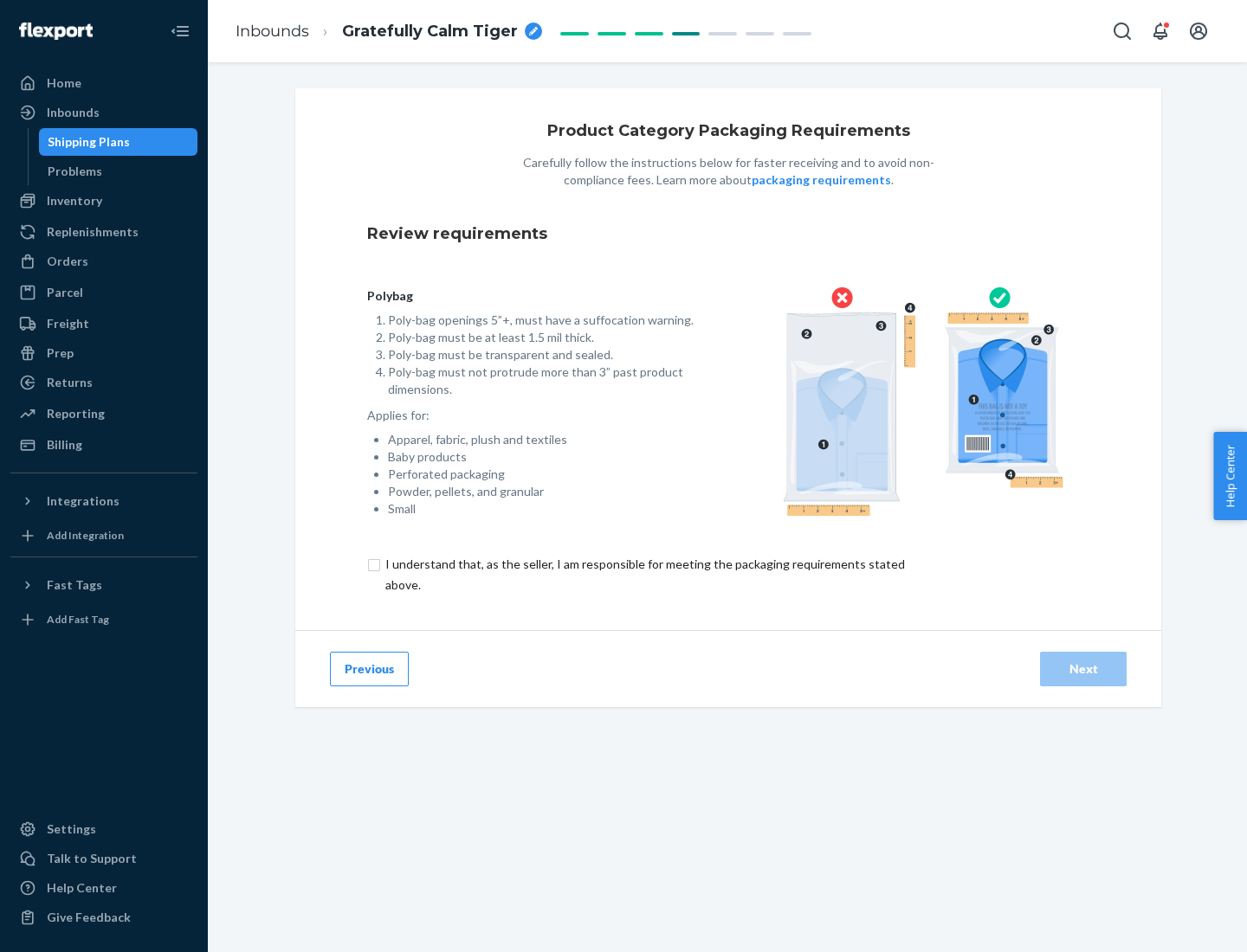
click at [643, 574] on input "checkbox" at bounding box center [654, 575] width 576 height 41
checkbox input "true"
click at [1083, 668] on div "Next" at bounding box center [1082, 668] width 57 height 17
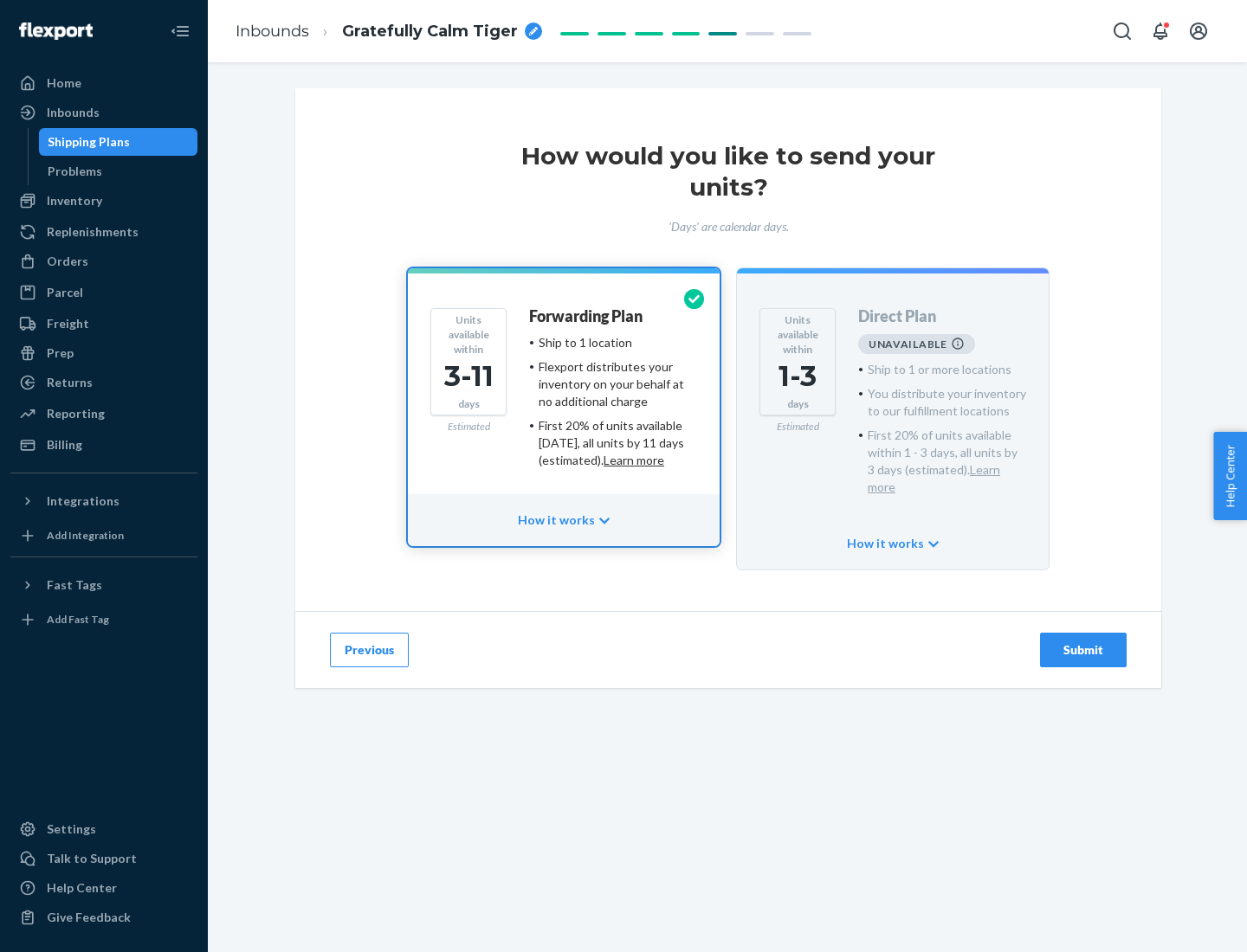
click at [587, 316] on h4 "Forwarding Plan" at bounding box center [586, 316] width 114 height 17
click at [1083, 641] on div "Submit" at bounding box center [1082, 649] width 57 height 17
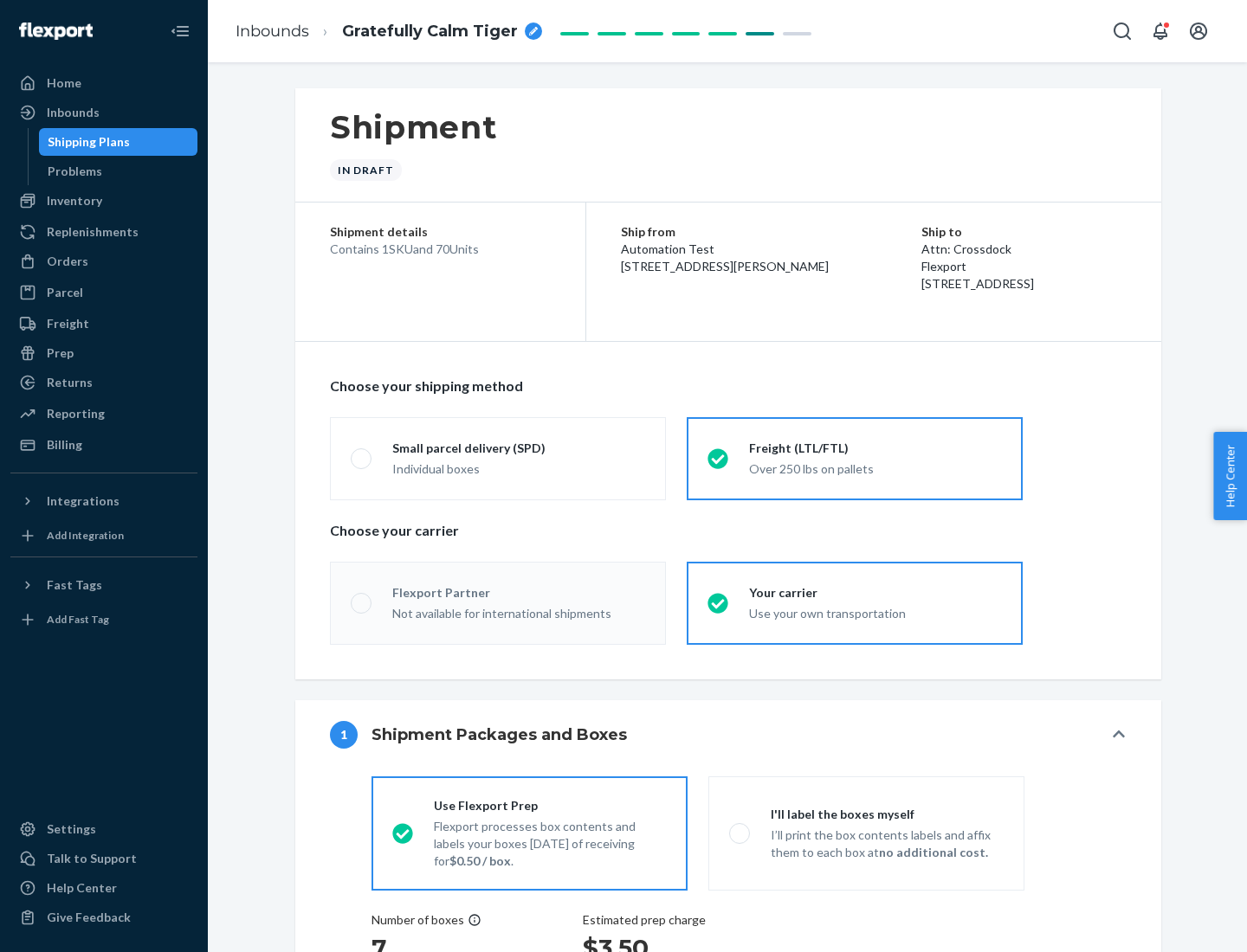
radio input "true"
radio input "false"
radio input "true"
radio input "false"
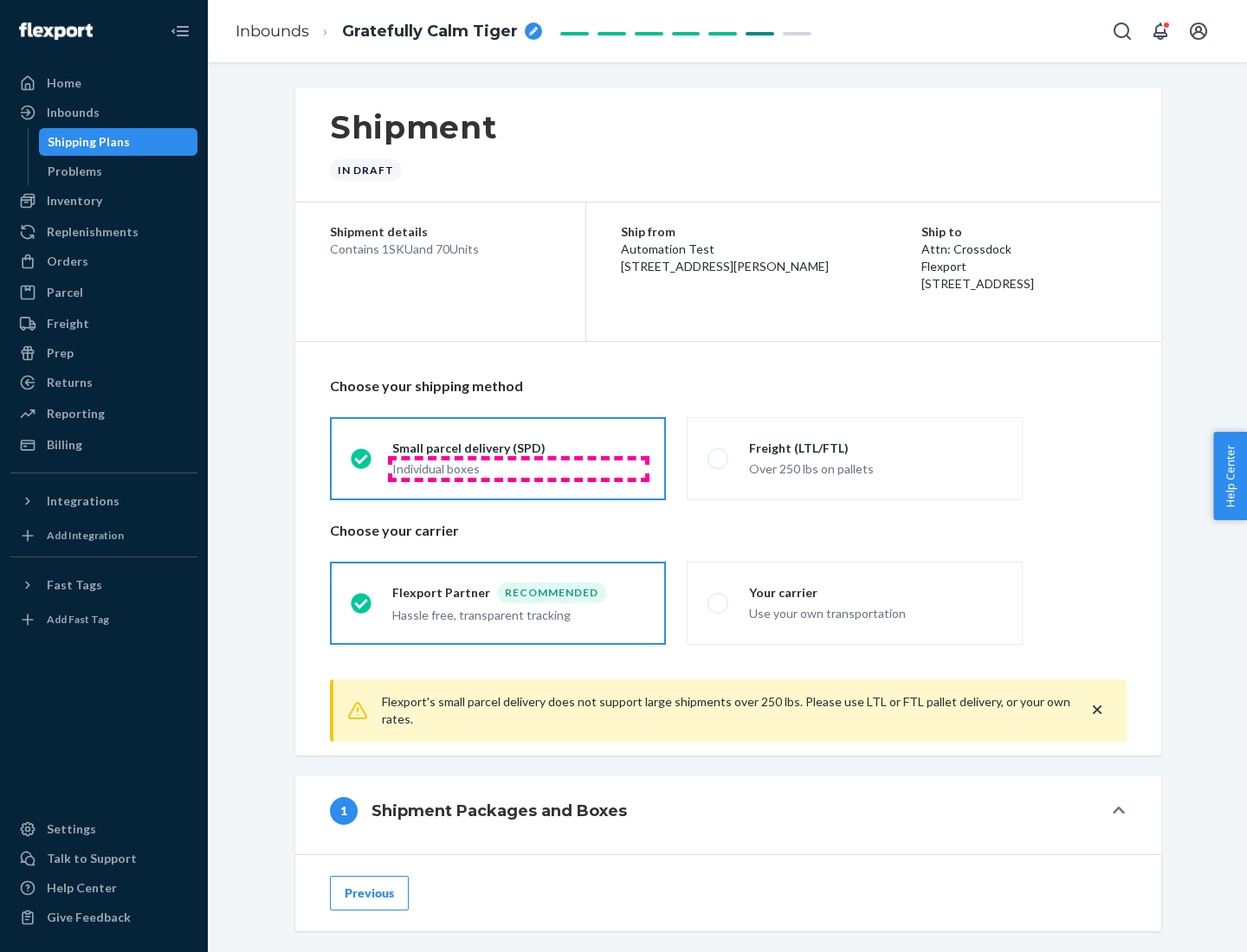
click at [519, 468] on div "Individual boxes" at bounding box center [518, 468] width 253 height 17
click at [362, 464] on input "Small parcel delivery (SPD) Individual boxes" at bounding box center [356, 458] width 11 height 11
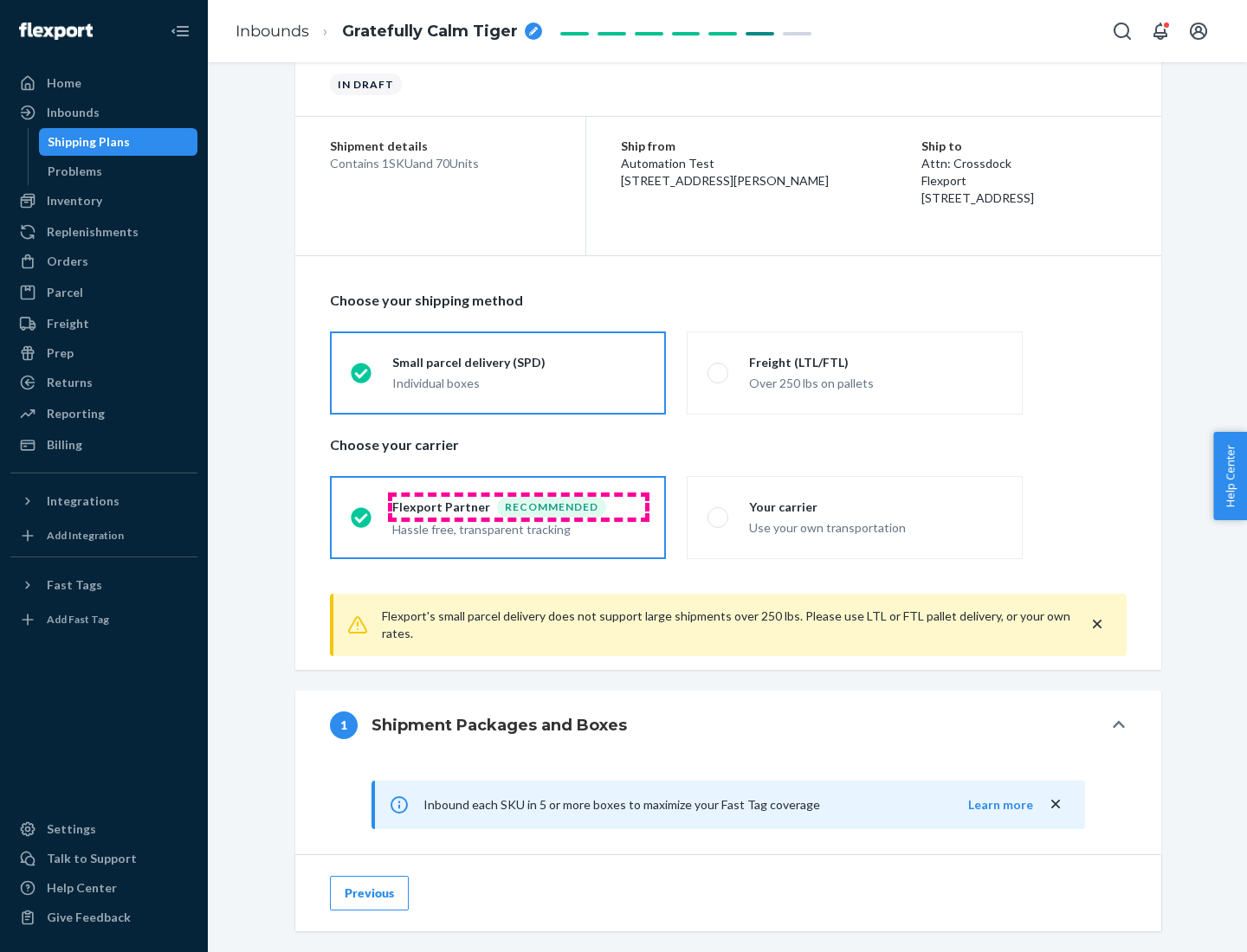
click at [519, 506] on div "Recommended" at bounding box center [551, 507] width 109 height 21
click at [362, 512] on input "Flexport Partner Recommended Hassle free, transparent tracking" at bounding box center [356, 517] width 11 height 11
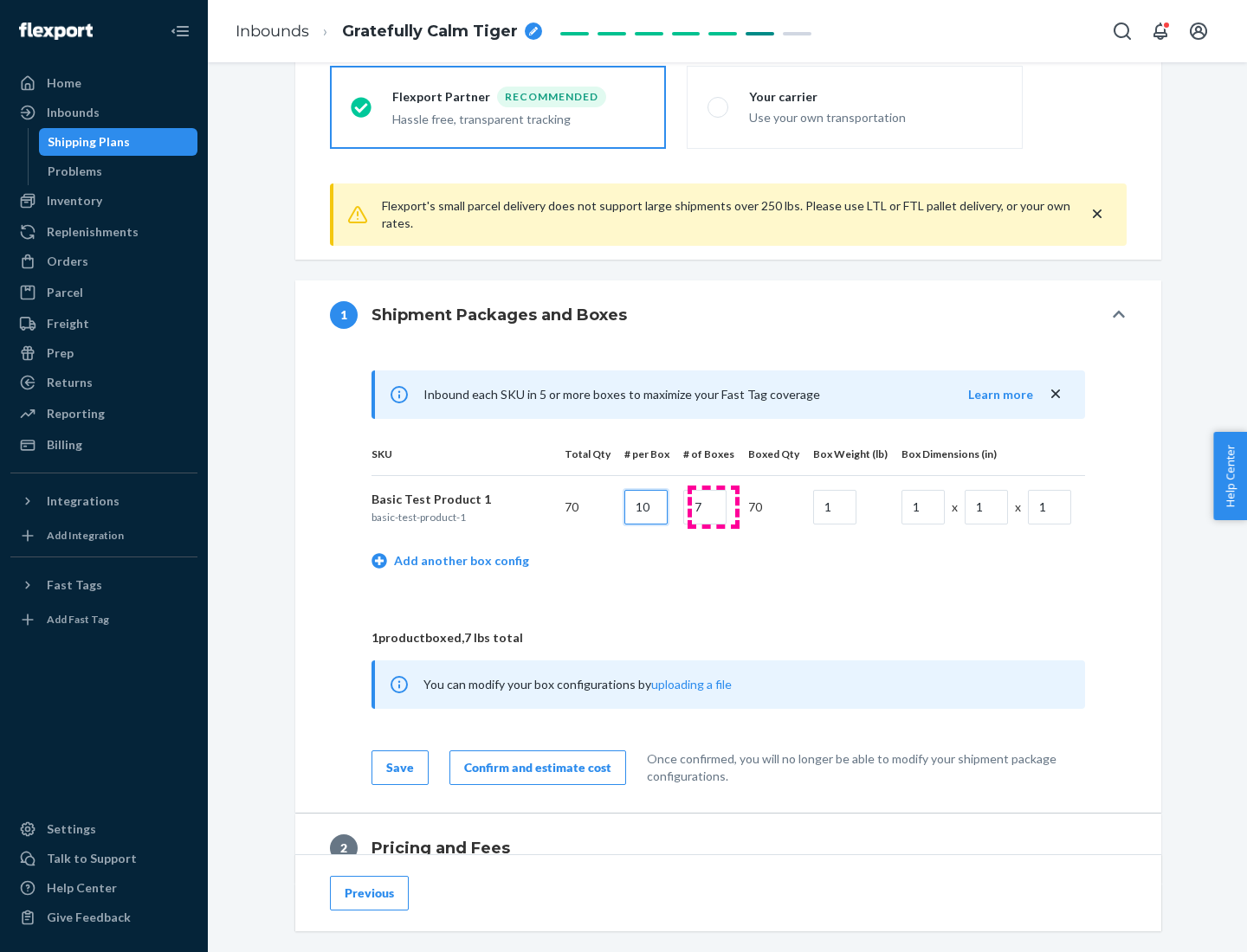
type input "10"
type input "7"
type input "1"
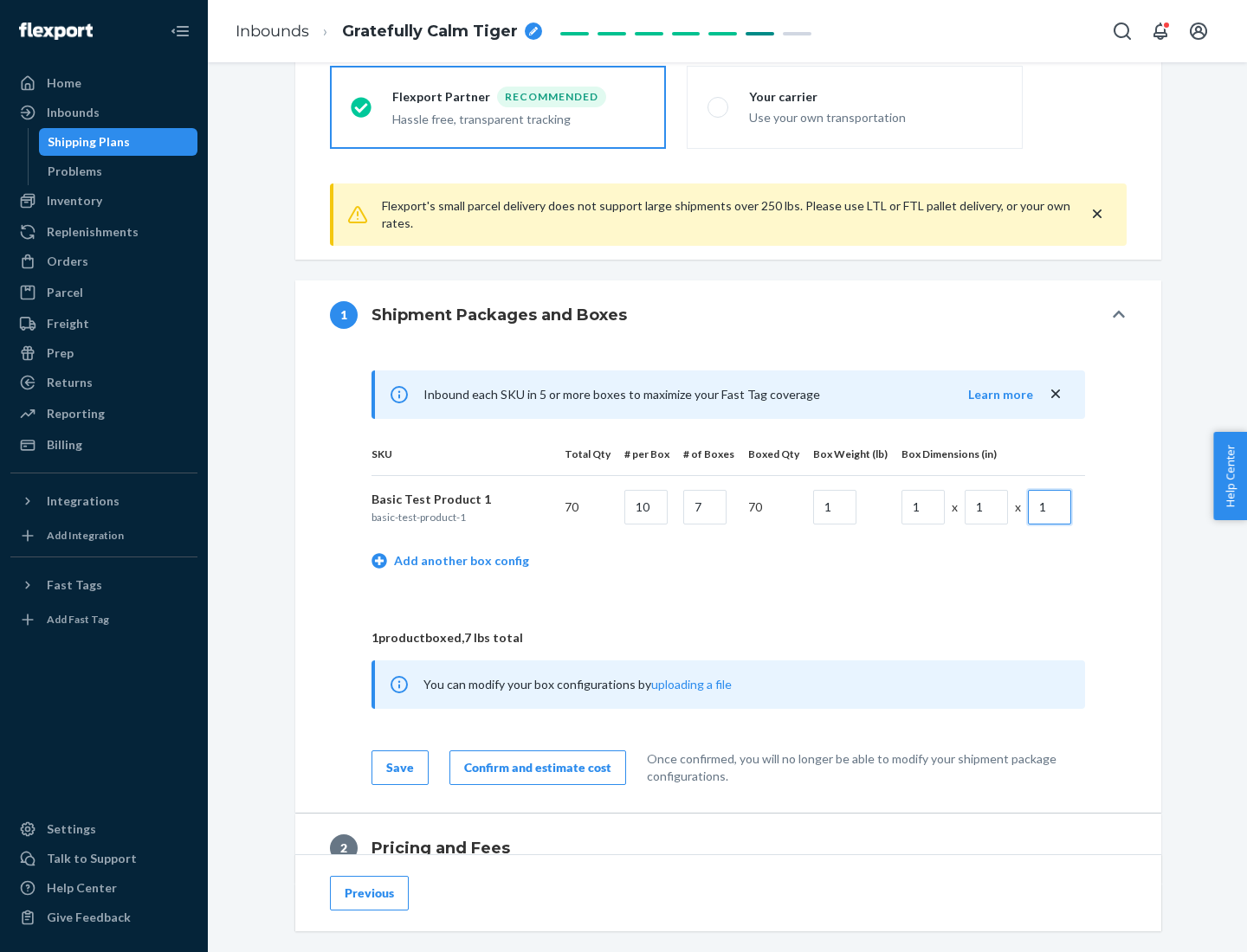
scroll to position [757, 0]
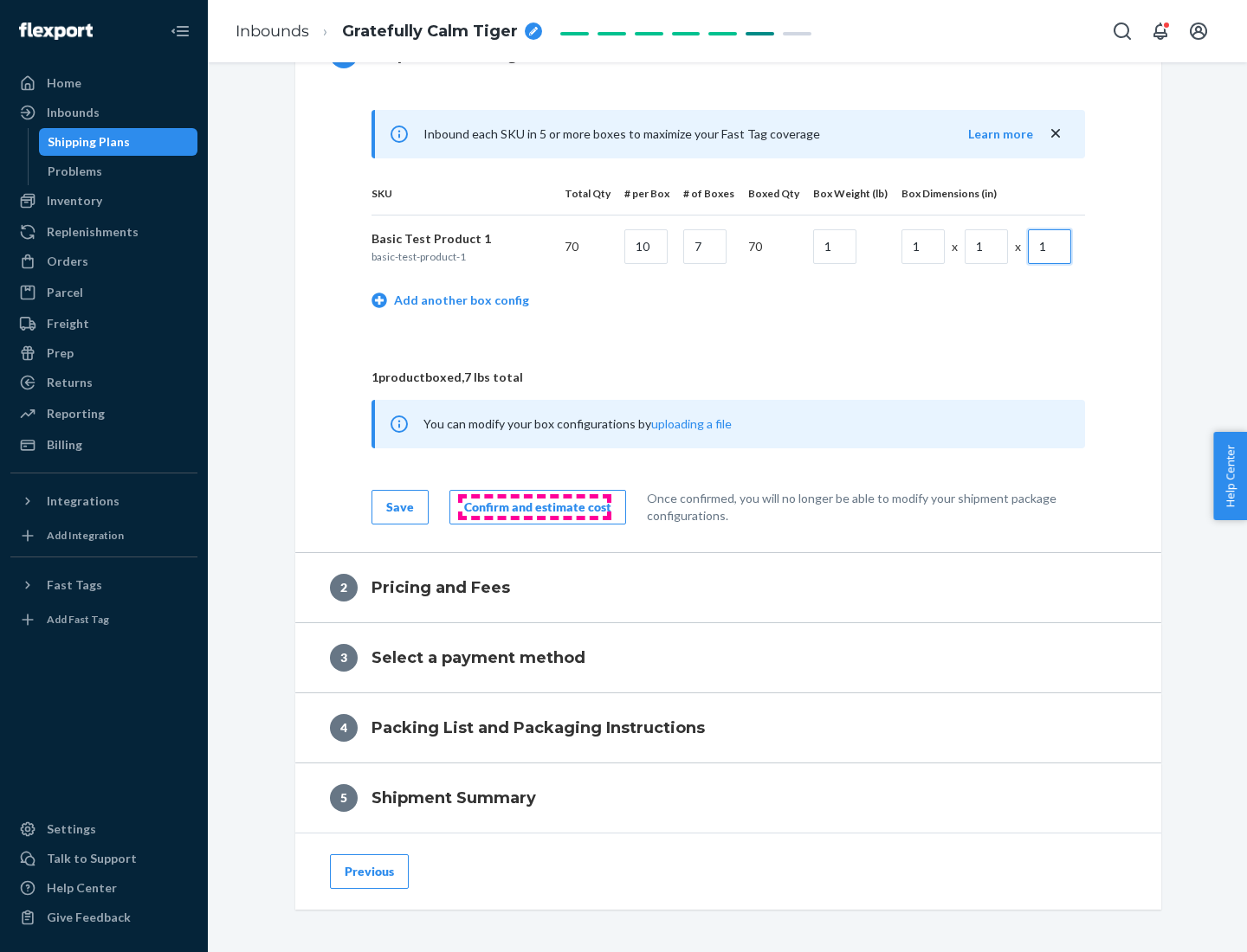
type input "1"
click at [534, 506] on div "Confirm and estimate cost" at bounding box center [537, 506] width 147 height 17
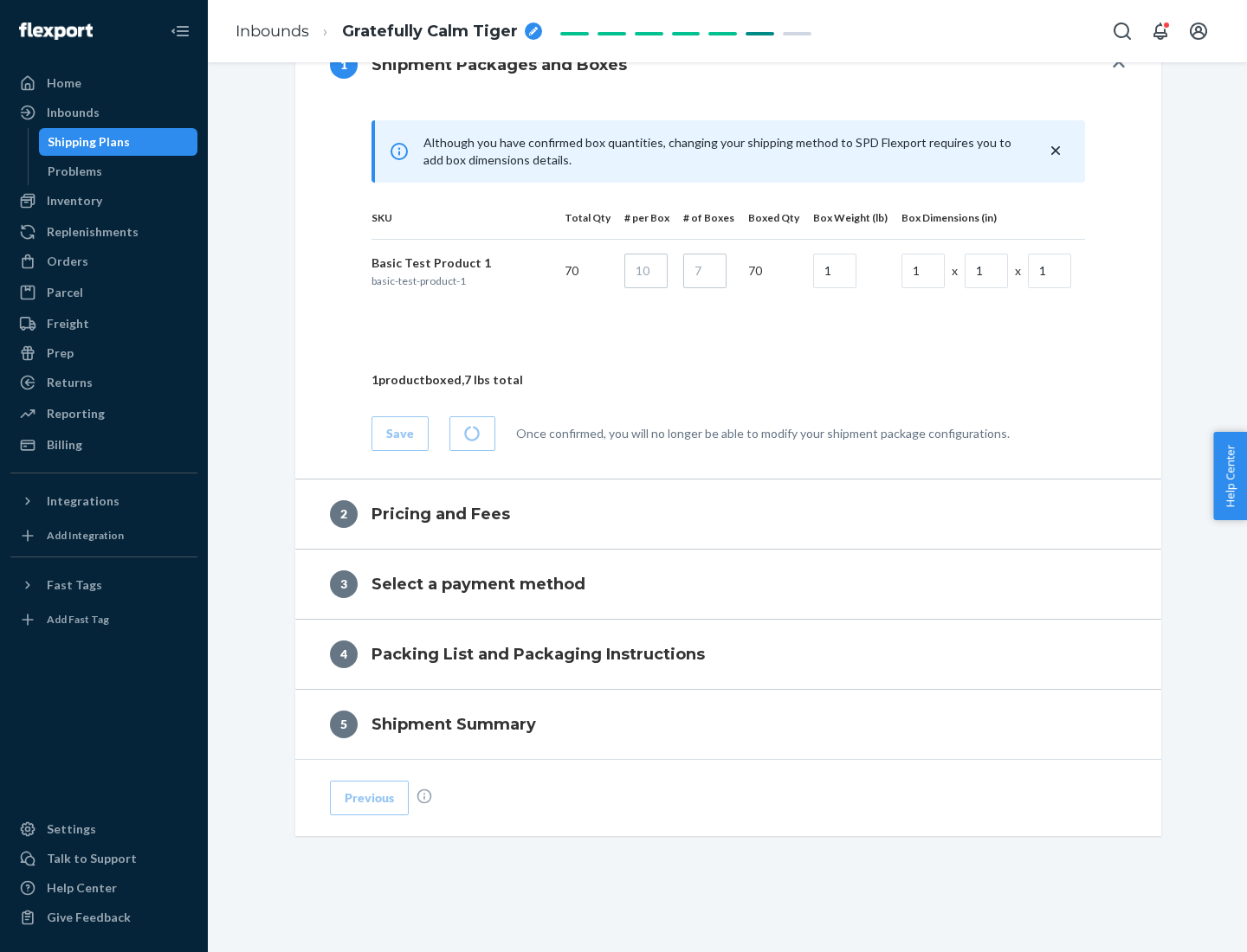
scroll to position [746, 0]
